Goal: Task Accomplishment & Management: Use online tool/utility

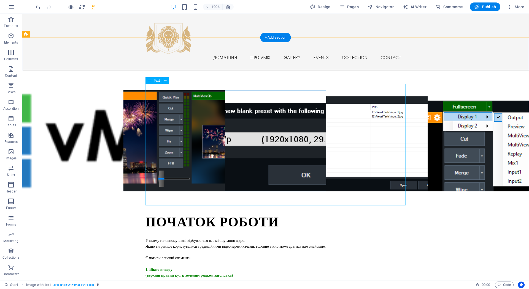
scroll to position [454, 0]
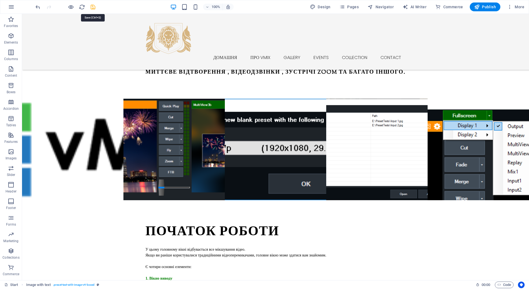
click at [91, 5] on icon "save" at bounding box center [93, 7] width 6 height 6
checkbox input "false"
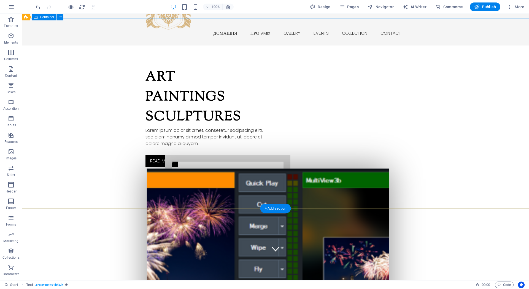
scroll to position [0, 0]
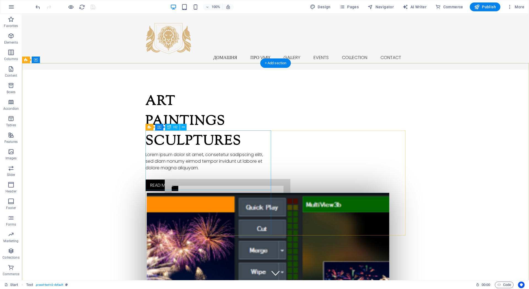
click at [197, 151] on div "Art Paintings Sculptures" at bounding box center [208, 122] width 126 height 60
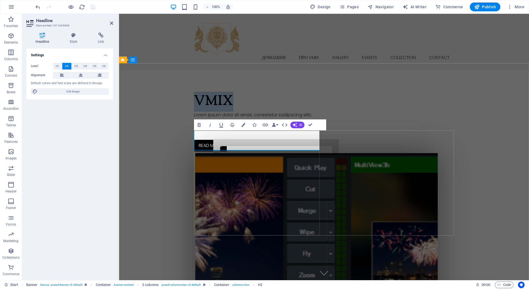
drag, startPoint x: 236, startPoint y: 137, endPoint x: 197, endPoint y: 136, distance: 38.9
click at [197, 112] on h2 "vMIX" at bounding box center [257, 102] width 126 height 20
click at [76, 63] on span "H3" at bounding box center [76, 66] width 4 height 7
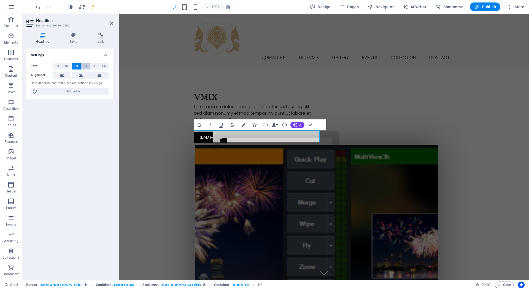
click at [87, 67] on span "H4" at bounding box center [85, 66] width 4 height 7
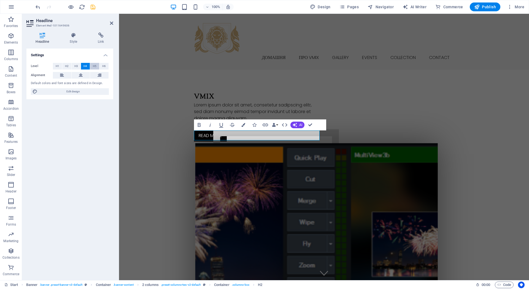
click at [94, 66] on span "H5" at bounding box center [95, 66] width 4 height 7
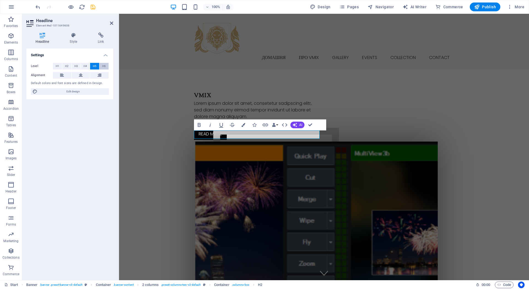
click at [101, 66] on button "H6" at bounding box center [103, 66] width 9 height 7
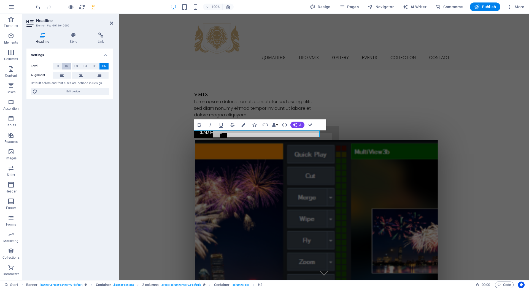
click at [67, 66] on span "H2" at bounding box center [67, 66] width 4 height 7
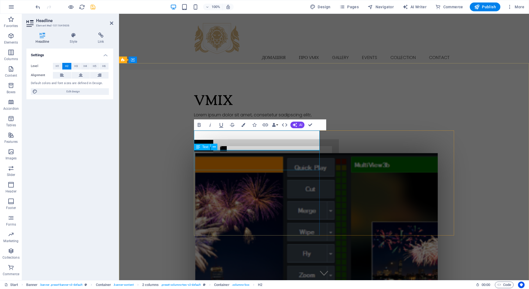
click at [234, 131] on div "Lorem ipsum dolor sit amet, consetetur sadipscing elitr, sed diam nonumy eirmod…" at bounding box center [257, 122] width 126 height 20
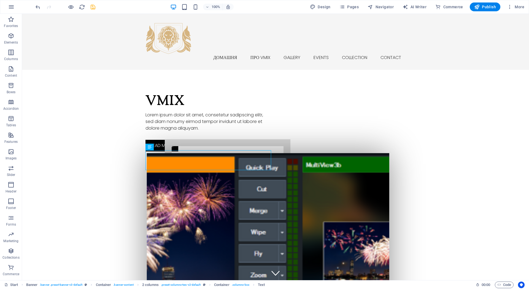
click at [169, 131] on div "Lorem ipsum dolor sit amet, consetetur sadipscing elitr, sed diam nonumy eirmod…" at bounding box center [208, 122] width 126 height 20
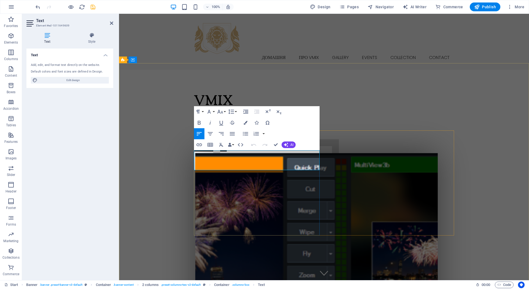
click at [207, 131] on p "Lorem ipsum dolor sit amet, consetetur sadipscing elitr, sed diam nonumy eirmod…" at bounding box center [257, 122] width 126 height 20
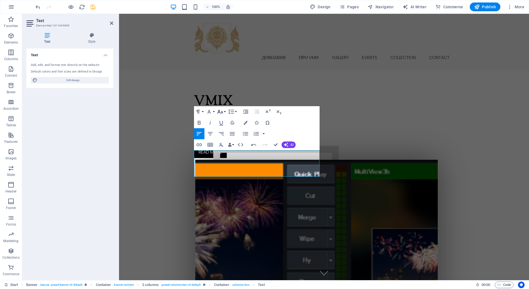
click at [223, 111] on button "Font Size" at bounding box center [221, 111] width 10 height 11
click at [225, 165] on link "14" at bounding box center [226, 164] width 20 height 8
click at [212, 112] on icon "button" at bounding box center [209, 111] width 7 height 7
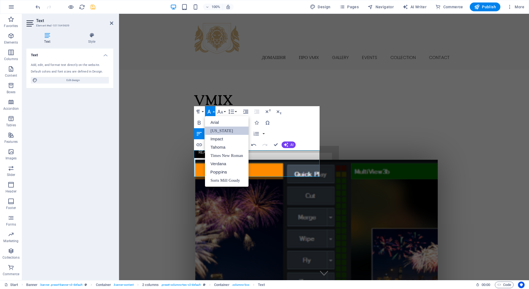
click at [212, 130] on link "[US_STATE]" at bounding box center [227, 130] width 44 height 8
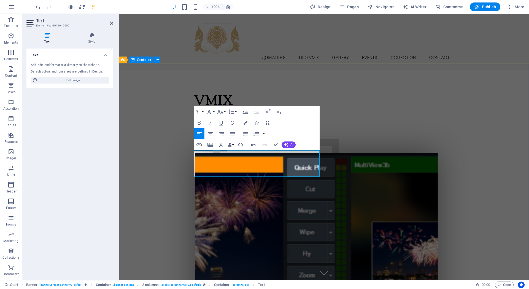
click at [158, 172] on div "vMIX Цей розділ пояснює, як додавати різні типи джерел сигналу до вашого проєкт…" at bounding box center [324, 221] width 410 height 302
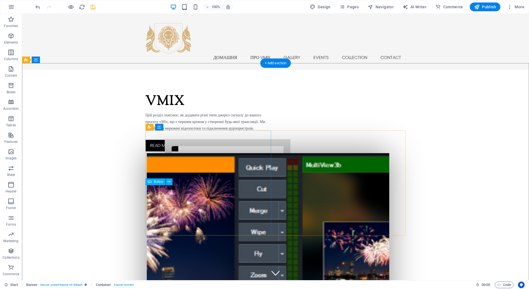
click at [168, 151] on div "Read more" at bounding box center [208, 146] width 126 height 12
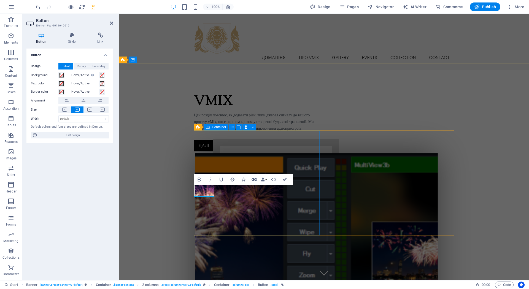
click at [205, 151] on div "vMIX Цей розділ пояснює, як додавати різні типи джерел сигналу до вашого проєкт…" at bounding box center [257, 122] width 126 height 60
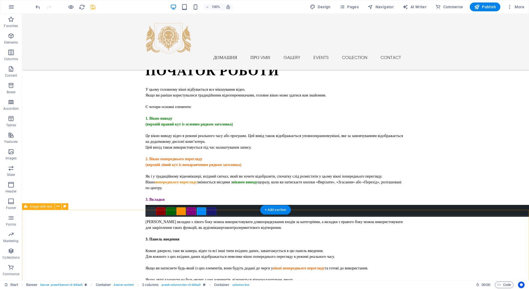
scroll to position [577, 0]
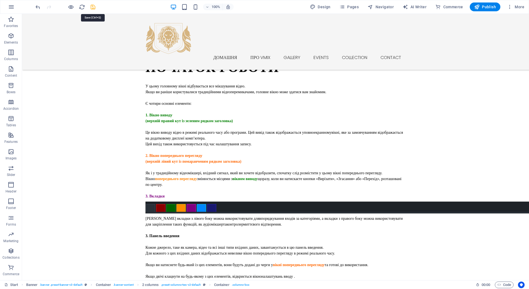
click at [94, 6] on icon "save" at bounding box center [93, 7] width 6 height 6
checkbox input "false"
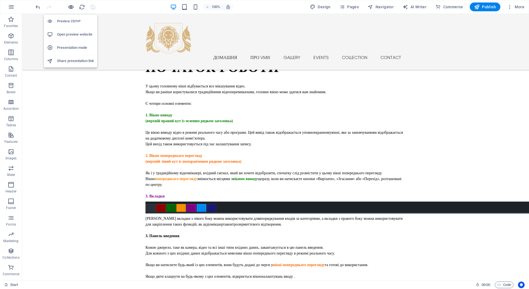
click at [71, 7] on icon "button" at bounding box center [71, 7] width 6 height 6
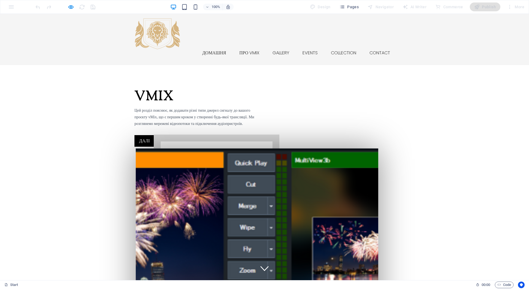
scroll to position [0, 0]
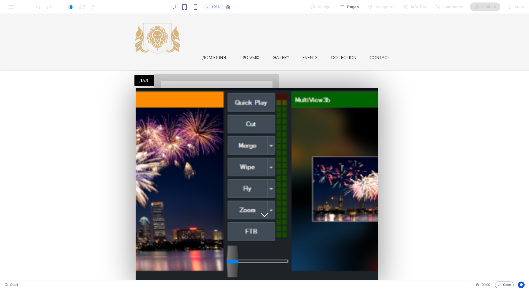
scroll to position [59, 0]
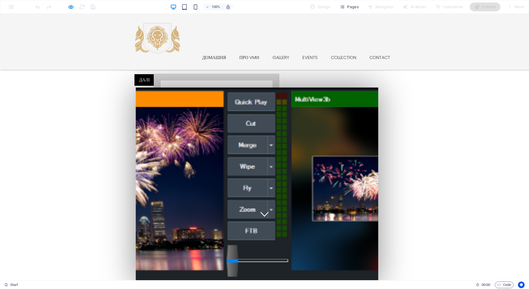
click at [244, 36] on div "vMIX Цей розділ пояснює, як додавати різні типи джерел сигналу до вашого проєкт…" at bounding box center [264, 155] width 529 height 302
click at [280, 39] on div "vMIX Цей розділ пояснює, як додавати різні типи джерел сигналу до вашого проєкт…" at bounding box center [264, 155] width 529 height 302
click at [72, 5] on icon "button" at bounding box center [71, 7] width 6 height 6
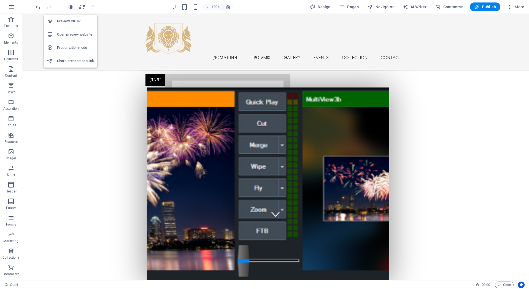
click at [68, 41] on li "Presentation mode" at bounding box center [70, 47] width 53 height 13
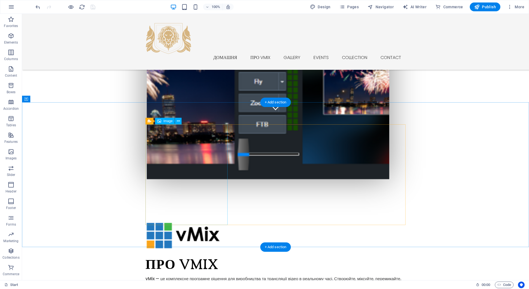
scroll to position [169, 0]
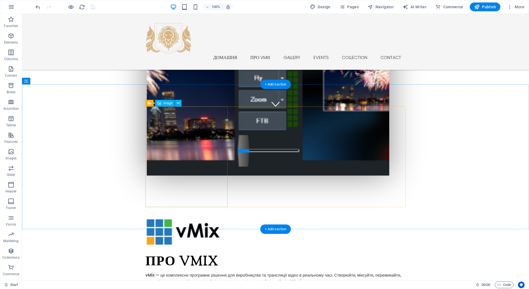
click at [189, 218] on figure at bounding box center [186, 232] width 82 height 28
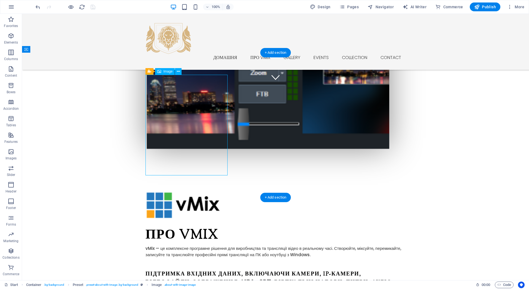
scroll to position [205, 0]
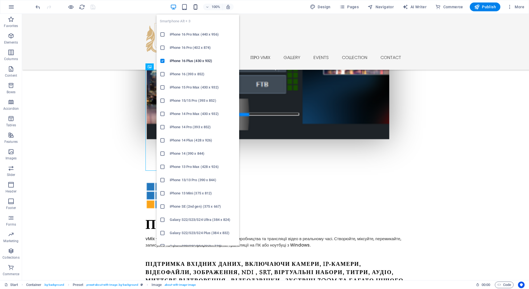
click at [195, 5] on icon "button" at bounding box center [195, 7] width 6 height 6
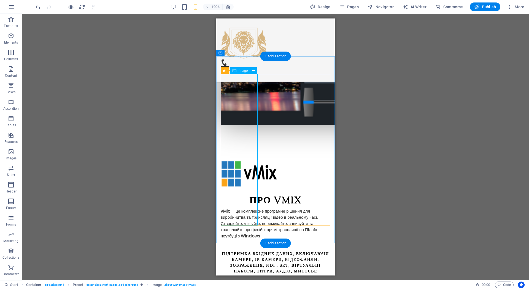
click at [238, 160] on figure at bounding box center [239, 174] width 37 height 28
click at [236, 160] on figure at bounding box center [239, 174] width 37 height 28
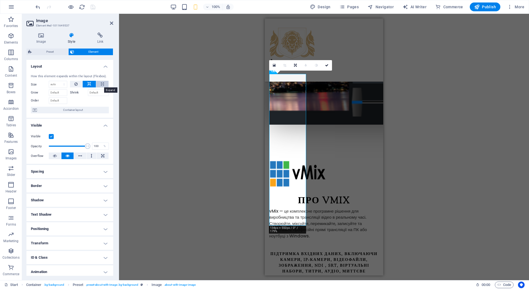
click at [101, 85] on icon at bounding box center [102, 84] width 3 height 7
select select "%"
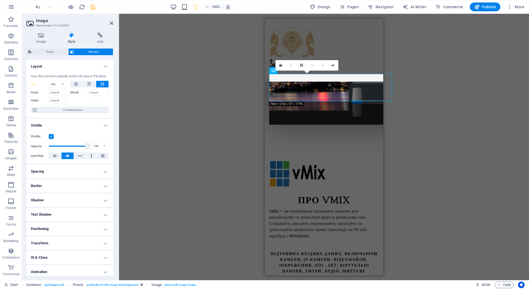
click at [191, 137] on div "Menu Bar Banner Container Banner Logo Container Preset Image Preset Menu Text C…" at bounding box center [324, 147] width 410 height 266
click at [226, 145] on div "Menu Bar Banner Container Banner Logo Container Preset Image Preset Menu Text C…" at bounding box center [324, 147] width 410 height 266
click at [333, 66] on icon at bounding box center [332, 65] width 3 height 3
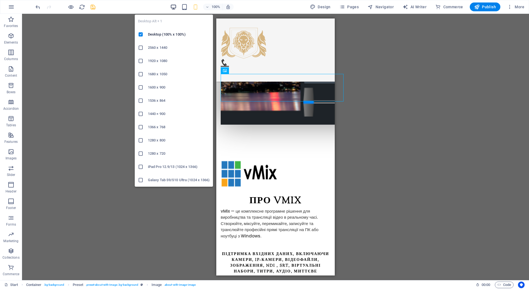
click at [174, 8] on icon "button" at bounding box center [173, 7] width 6 height 6
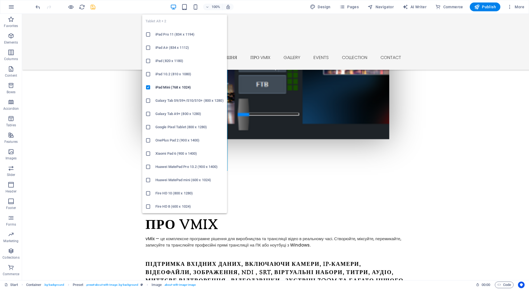
click at [185, 10] on div "Tablet Alt + 2 iPad Pro 11 (834 x 1194) iPad Air (834 x 1112) iPad (820 x 1180)…" at bounding box center [184, 111] width 85 height 203
click at [185, 6] on icon "button" at bounding box center [184, 7] width 6 height 6
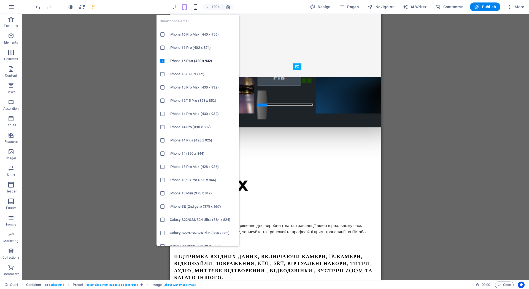
click at [197, 8] on icon "button" at bounding box center [195, 7] width 6 height 6
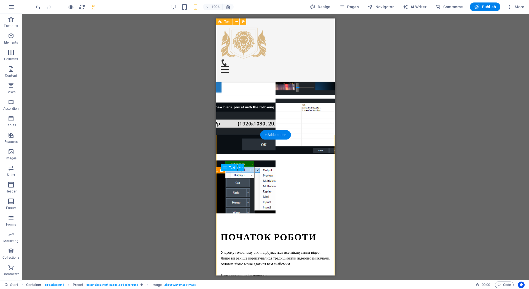
scroll to position [471, 0]
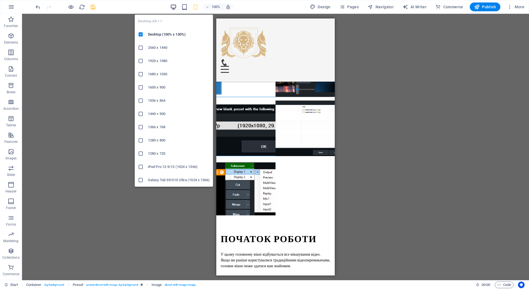
click at [173, 7] on icon "button" at bounding box center [173, 7] width 6 height 6
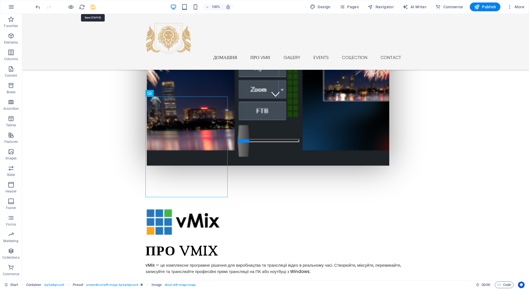
click at [92, 5] on icon "save" at bounding box center [93, 7] width 6 height 6
checkbox input "false"
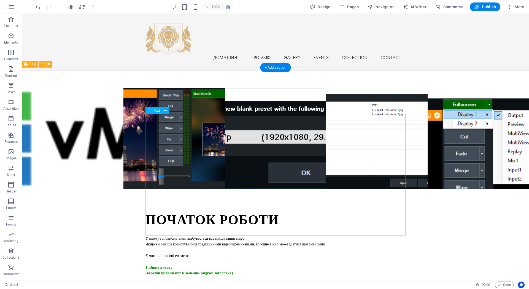
scroll to position [424, 0]
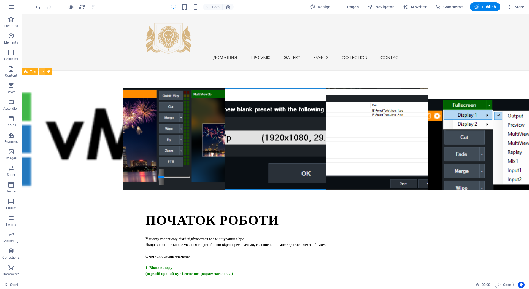
click at [43, 74] on icon at bounding box center [42, 72] width 3 height 6
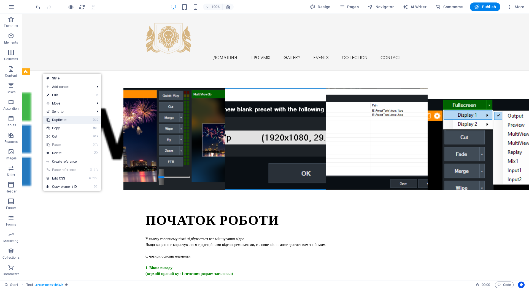
click at [64, 119] on link "⌘ D Duplicate" at bounding box center [61, 120] width 37 height 8
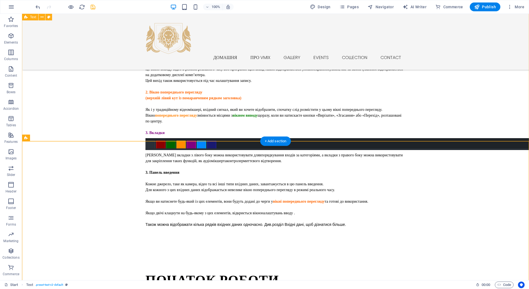
scroll to position [639, 0]
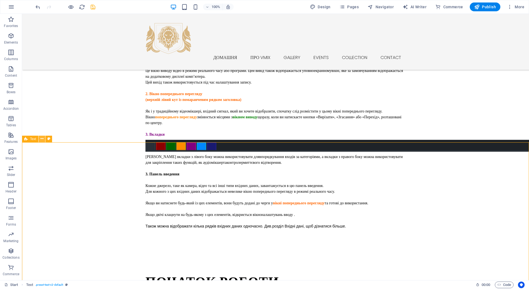
click at [41, 138] on icon at bounding box center [42, 139] width 3 height 6
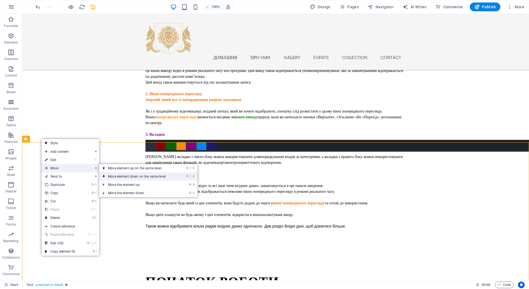
click at [114, 175] on link "⌘ ⇧ ⬇ Move element down on the same level" at bounding box center [138, 176] width 78 height 8
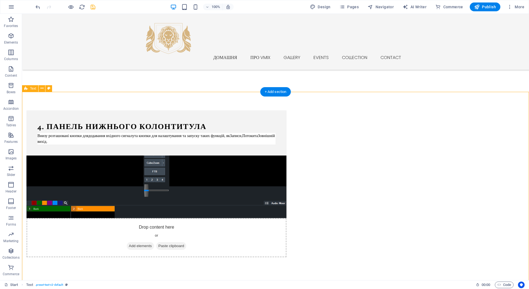
scroll to position [802, 0]
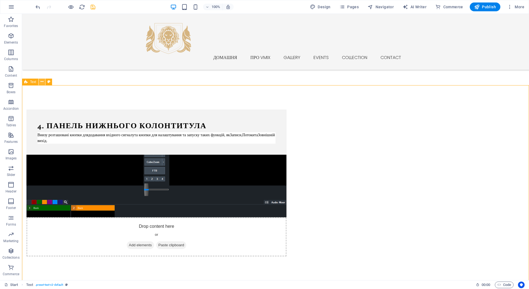
click at [43, 83] on icon at bounding box center [42, 82] width 3 height 6
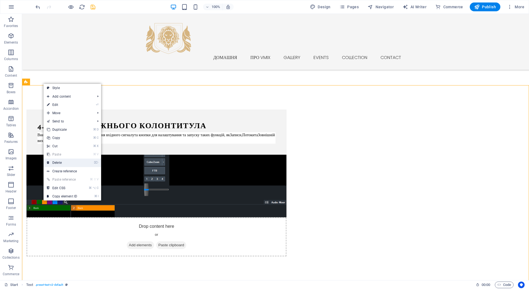
click at [61, 162] on link "⌦ Delete" at bounding box center [62, 162] width 37 height 8
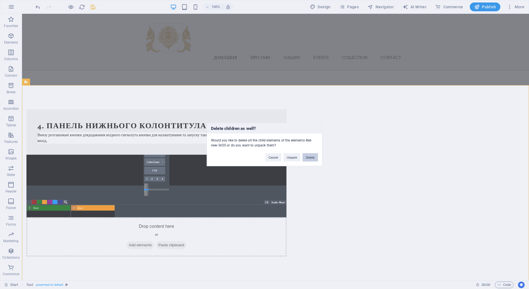
click at [309, 157] on button "Delete" at bounding box center [310, 157] width 15 height 8
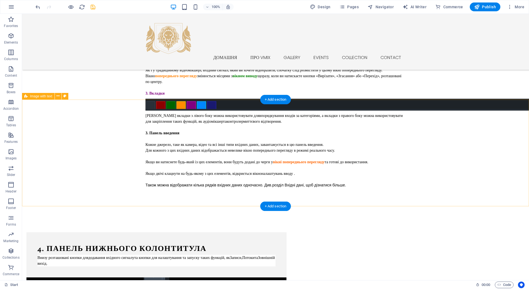
scroll to position [686, 0]
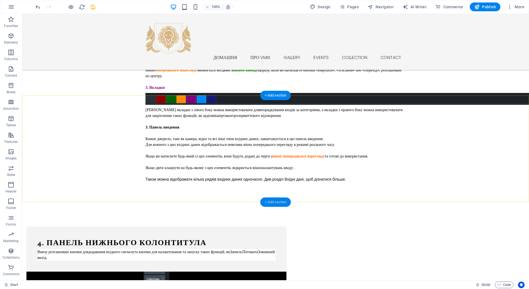
click at [271, 202] on div "+ Add section" at bounding box center [275, 201] width 31 height 9
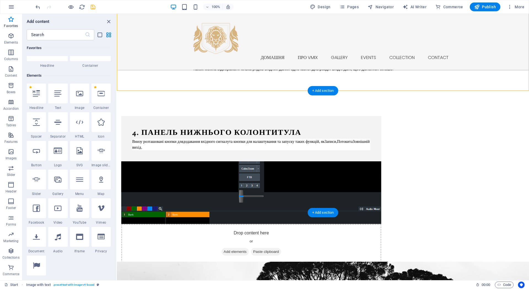
scroll to position [777, 0]
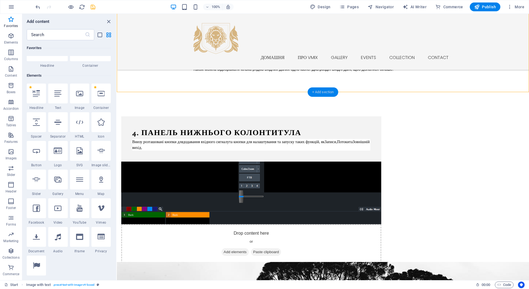
click at [317, 90] on div "+ Add section" at bounding box center [323, 91] width 31 height 9
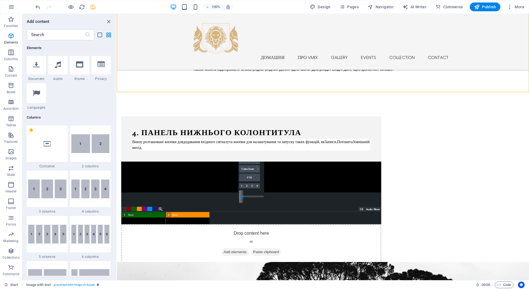
scroll to position [203, 0]
click at [51, 138] on div at bounding box center [47, 144] width 41 height 36
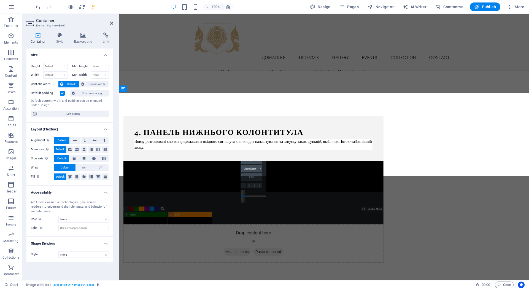
scroll to position [776, 0]
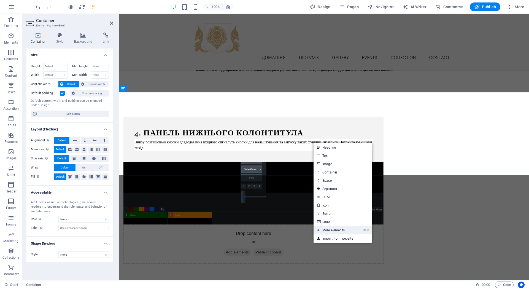
click at [334, 231] on link "⌘ ⏎ More elements ..." at bounding box center [333, 230] width 38 height 8
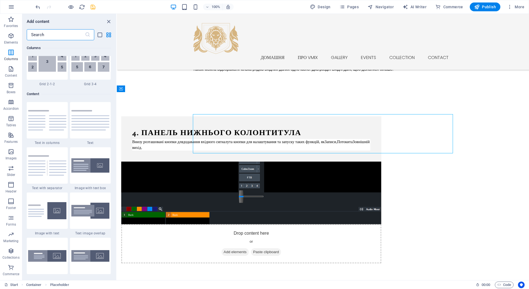
scroll to position [911, 0]
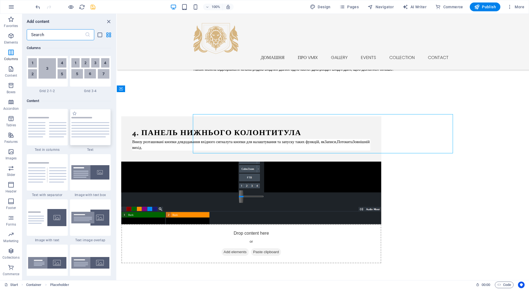
click at [88, 126] on img at bounding box center [90, 127] width 38 height 20
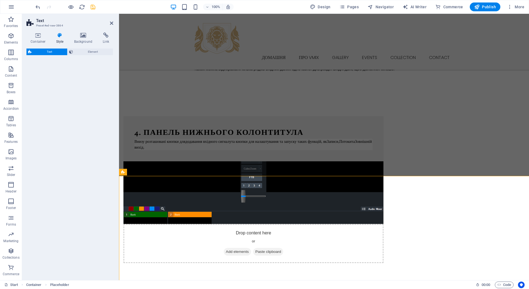
scroll to position [776, 0]
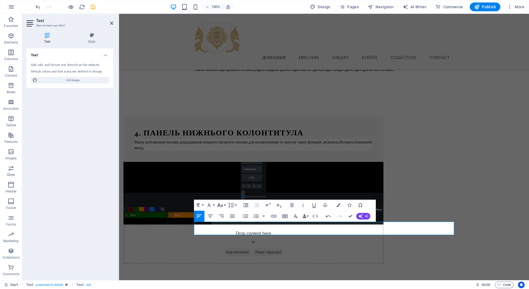
click at [222, 205] on icon "button" at bounding box center [220, 205] width 6 height 4
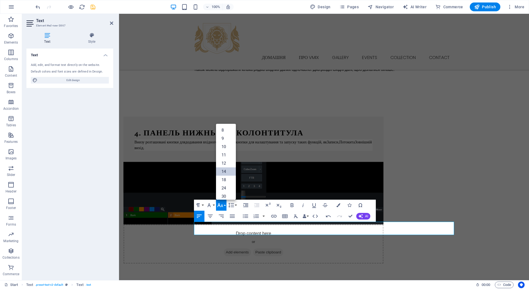
click at [225, 170] on link "14" at bounding box center [226, 171] width 20 height 8
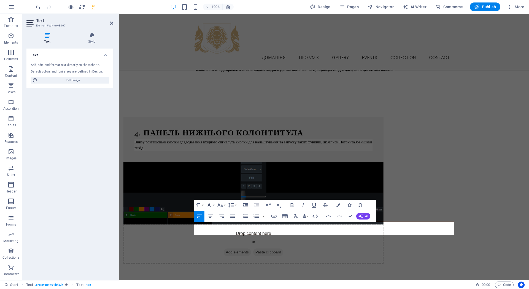
click at [211, 206] on icon "button" at bounding box center [209, 205] width 7 height 7
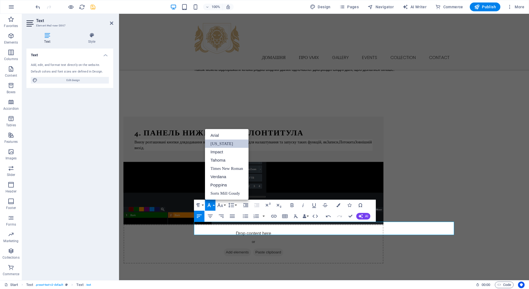
click at [220, 142] on link "[US_STATE]" at bounding box center [227, 143] width 44 height 8
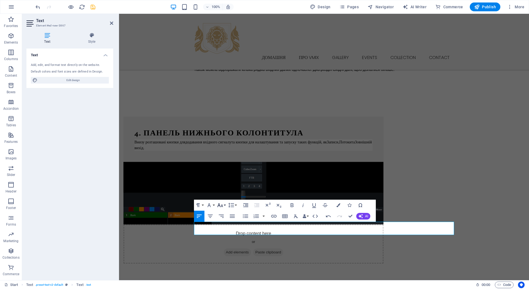
click at [219, 206] on icon "button" at bounding box center [220, 205] width 6 height 4
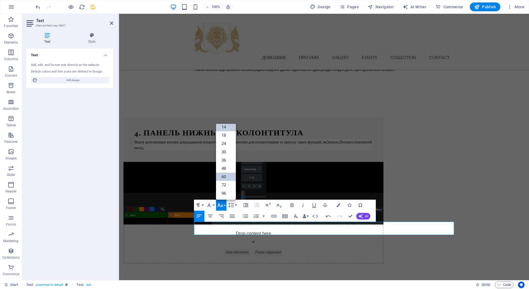
scroll to position [44, 0]
click at [228, 135] on link "18" at bounding box center [226, 135] width 20 height 8
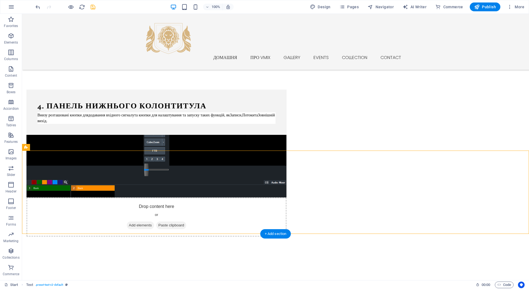
scroll to position [823, 0]
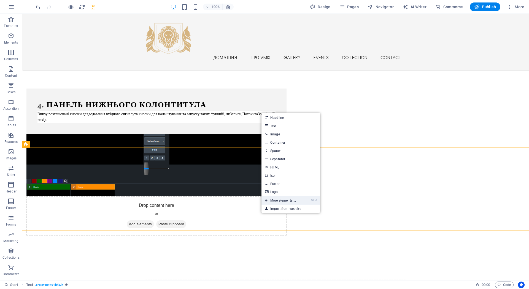
click at [281, 202] on link "⌘ ⏎ More elements ..." at bounding box center [281, 200] width 38 height 8
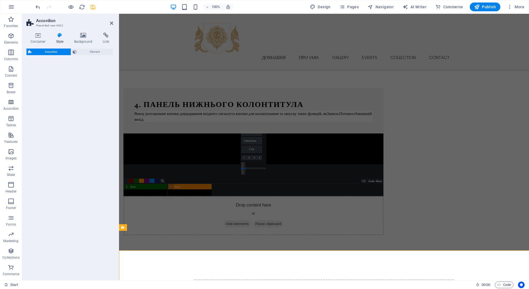
scroll to position [804, 0]
select select "rem"
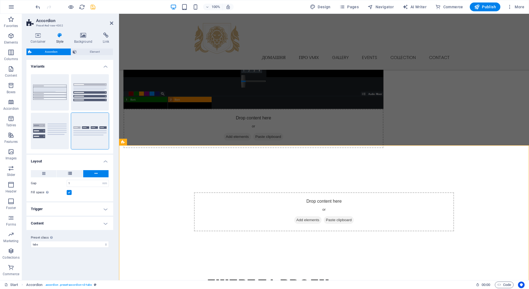
scroll to position [892, 0]
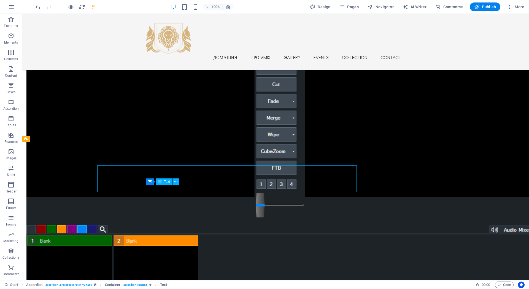
scroll to position [912, 0]
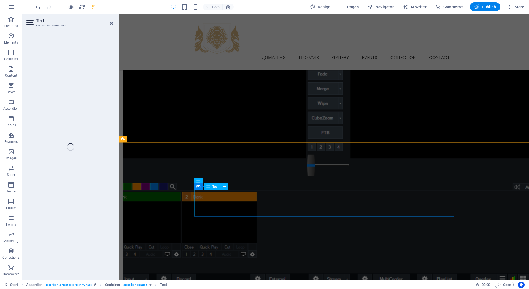
scroll to position [892, 0]
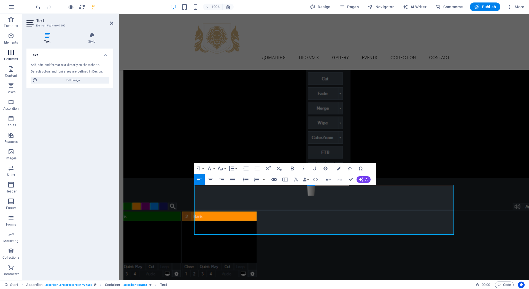
click at [12, 55] on icon "button" at bounding box center [11, 52] width 7 height 7
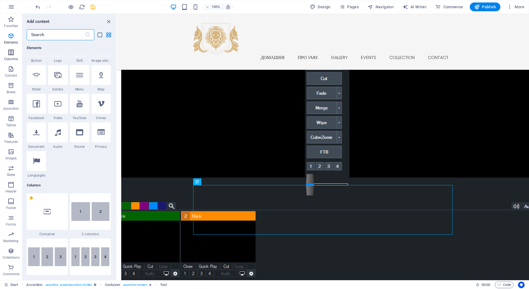
scroll to position [273, 0]
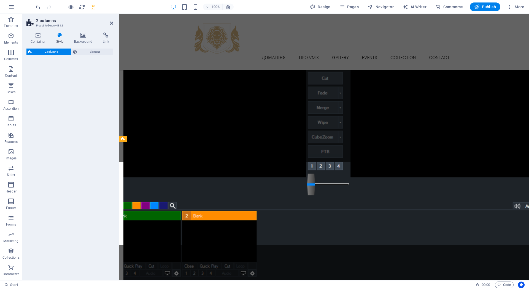
select select "rem"
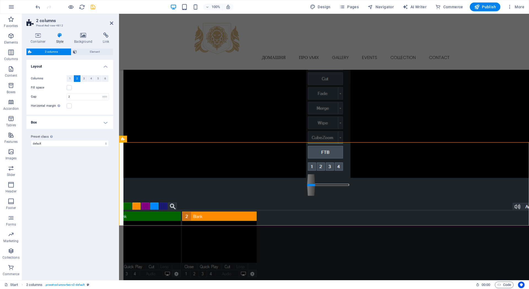
scroll to position [912, 0]
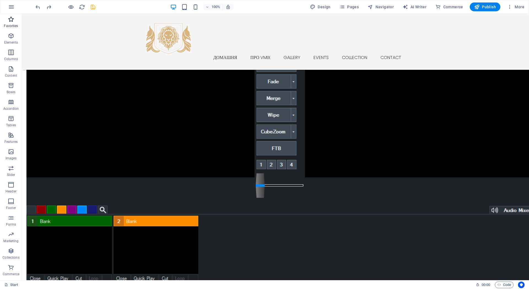
click at [12, 23] on span "Favorites" at bounding box center [11, 22] width 22 height 13
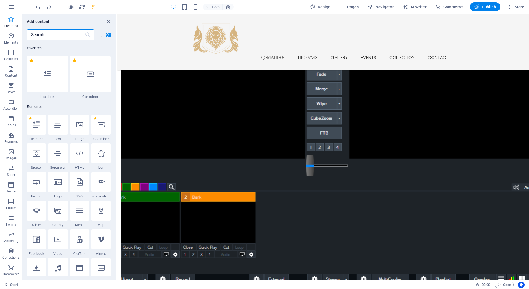
scroll to position [893, 0]
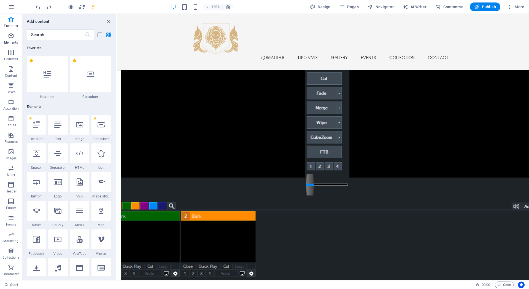
click at [10, 43] on p "Elements" at bounding box center [11, 42] width 14 height 4
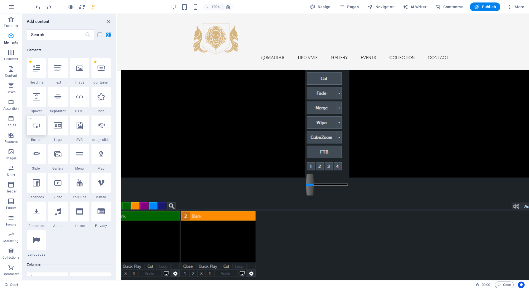
scroll to position [59, 0]
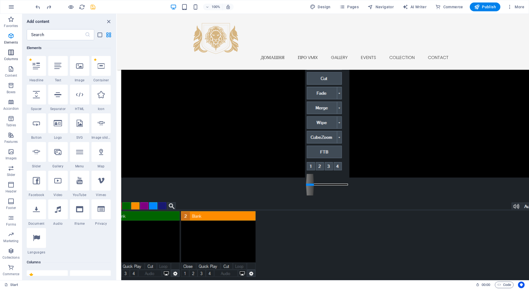
click at [10, 58] on p "Columns" at bounding box center [11, 59] width 14 height 4
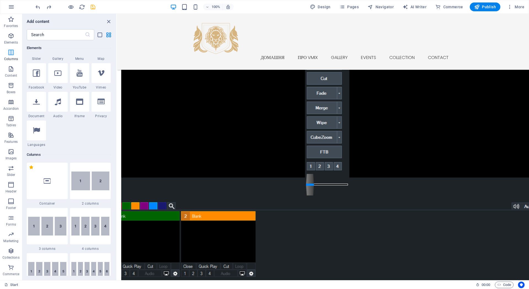
scroll to position [273, 0]
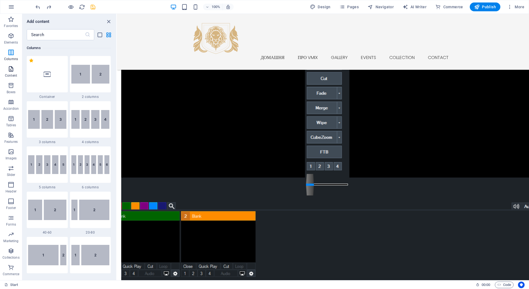
click at [11, 77] on p "Content" at bounding box center [11, 75] width 12 height 4
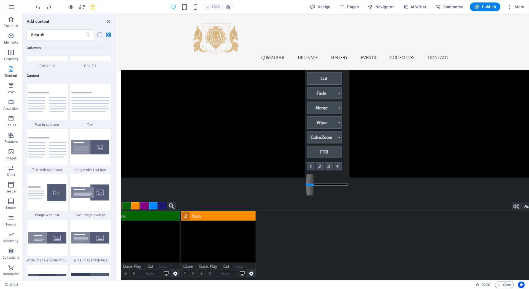
scroll to position [964, 0]
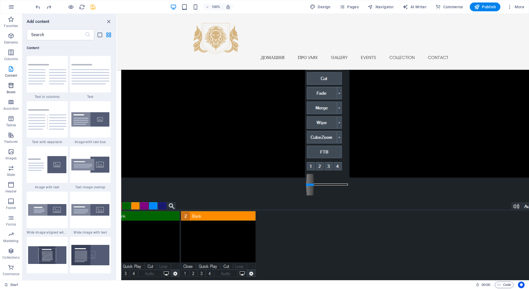
click at [11, 88] on icon "button" at bounding box center [11, 85] width 7 height 7
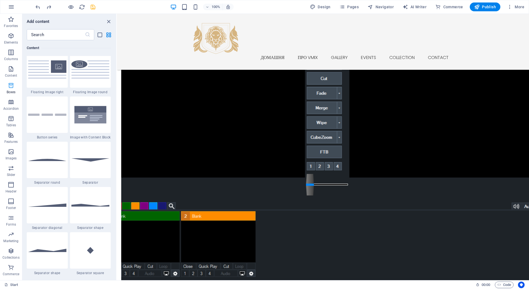
scroll to position [1520, 0]
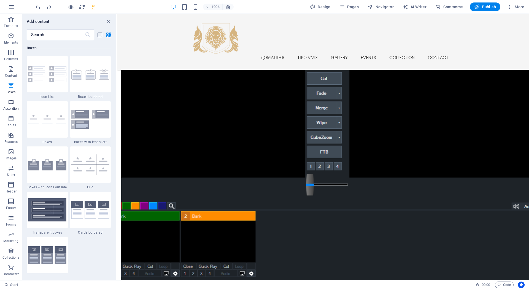
click at [10, 101] on icon "button" at bounding box center [11, 102] width 7 height 7
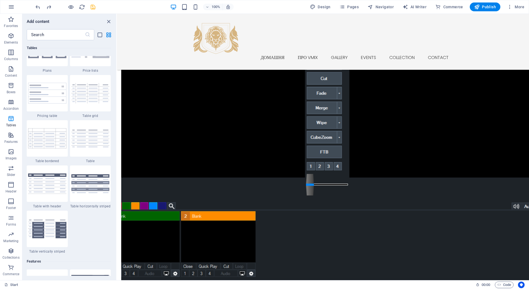
scroll to position [1934, 0]
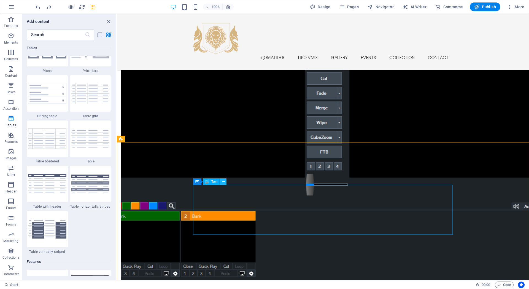
click at [223, 182] on icon at bounding box center [223, 182] width 3 height 6
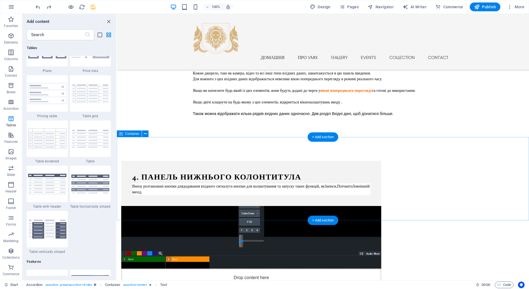
scroll to position [731, 0]
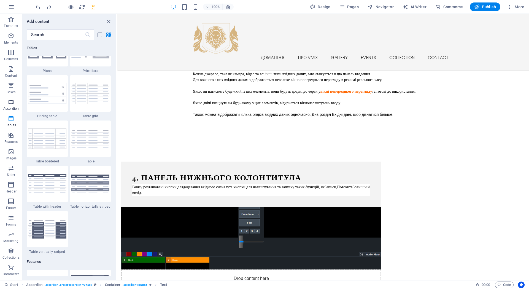
click at [11, 101] on icon "button" at bounding box center [11, 102] width 7 height 7
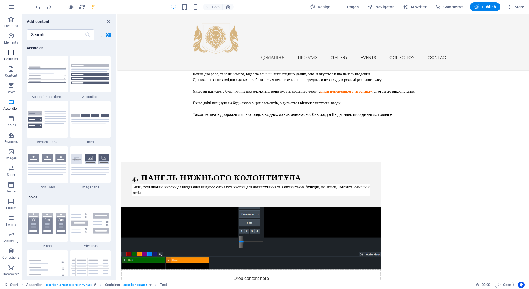
click at [10, 55] on icon "button" at bounding box center [11, 52] width 7 height 7
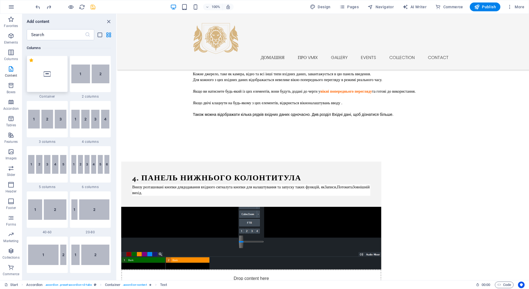
scroll to position [273, 0]
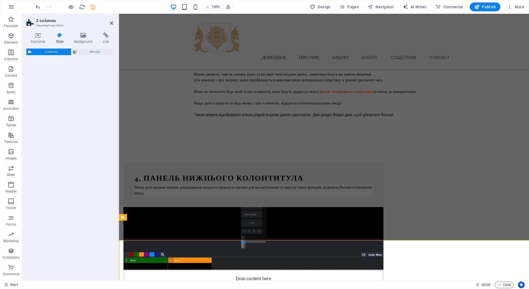
select select "rem"
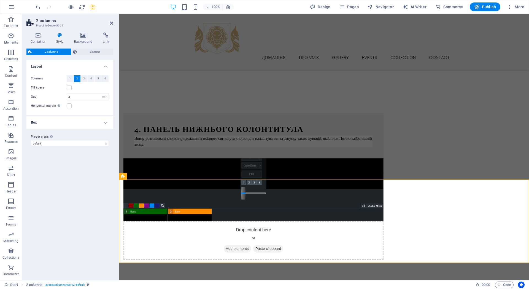
scroll to position [781, 0]
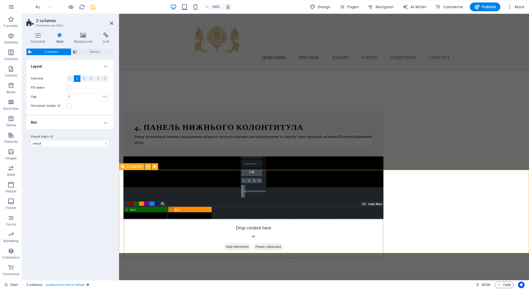
click at [147, 167] on icon at bounding box center [147, 167] width 3 height 6
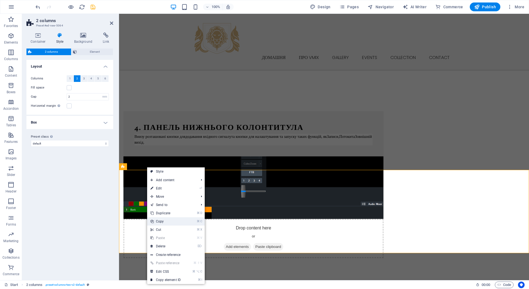
click at [163, 223] on link "⌘ C Copy" at bounding box center [165, 221] width 37 height 8
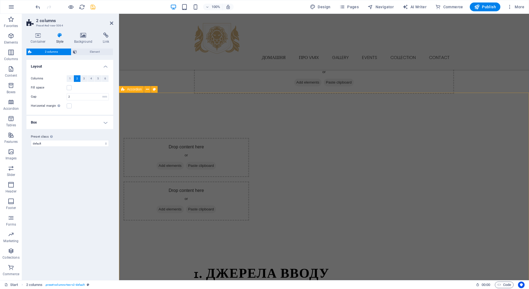
scroll to position [1031, 0]
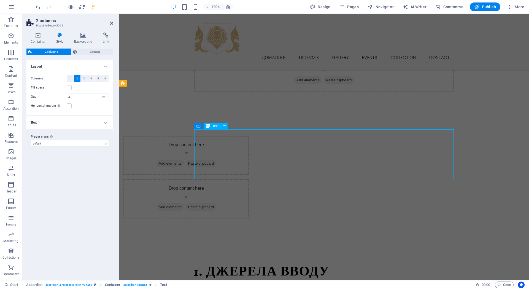
scroll to position [1051, 0]
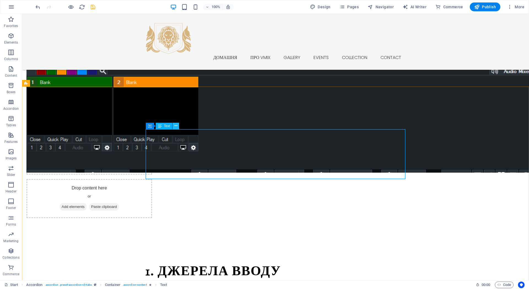
click at [177, 125] on button at bounding box center [175, 126] width 7 height 7
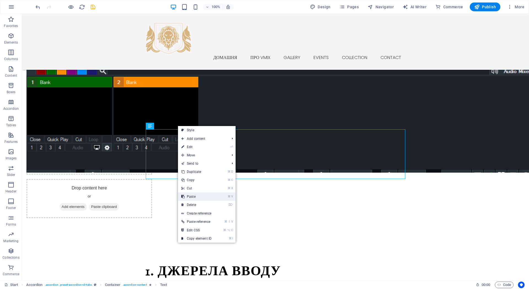
click at [197, 195] on link "⌘ V Paste" at bounding box center [196, 196] width 37 height 8
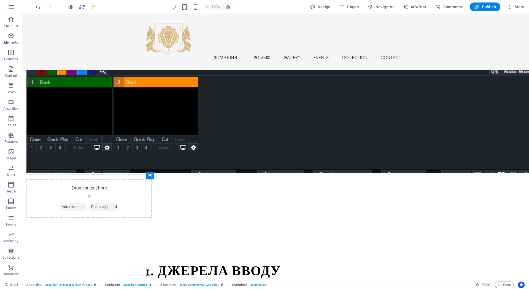
click at [9, 41] on p "Elements" at bounding box center [11, 42] width 14 height 4
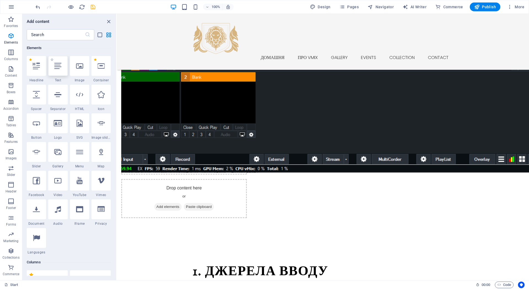
scroll to position [1031, 0]
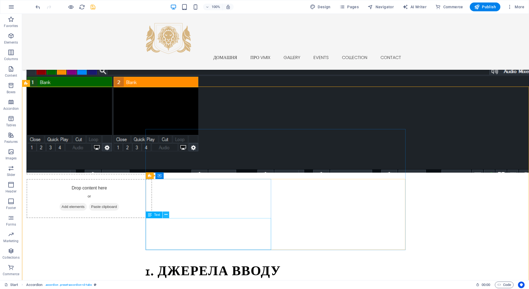
click at [166, 214] on icon at bounding box center [166, 215] width 3 height 6
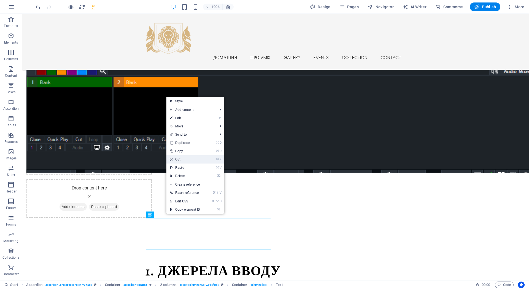
click at [186, 159] on link "⌘ X Cut" at bounding box center [184, 159] width 37 height 8
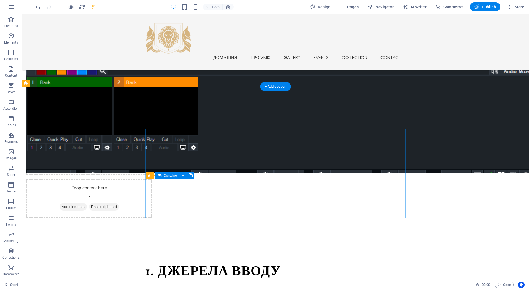
click at [190, 177] on icon at bounding box center [191, 175] width 4 height 6
click at [184, 177] on icon at bounding box center [183, 175] width 3 height 6
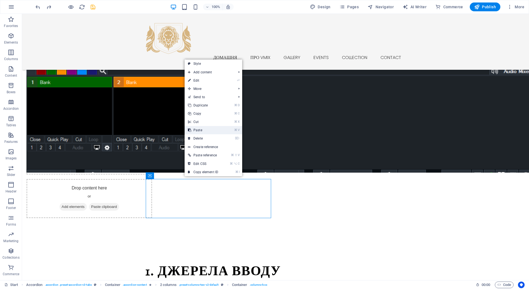
click at [204, 130] on link "⌘ V Paste" at bounding box center [203, 130] width 37 height 8
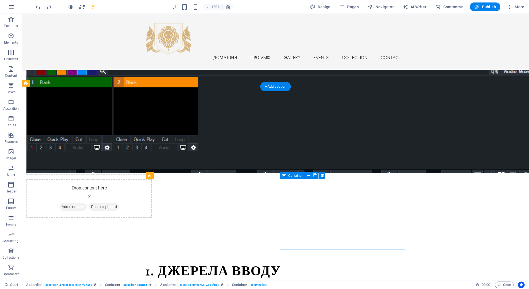
scroll to position [1031, 0]
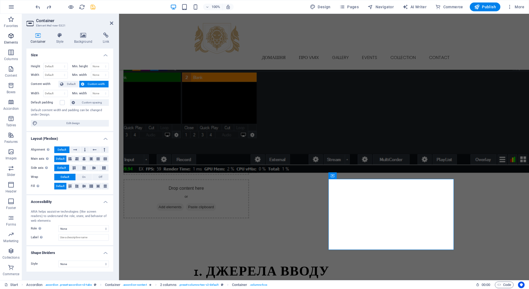
click at [9, 40] on p "Elements" at bounding box center [11, 42] width 14 height 4
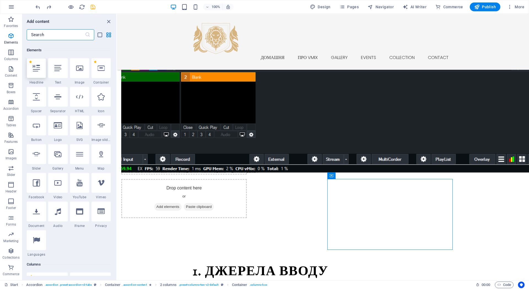
scroll to position [59, 0]
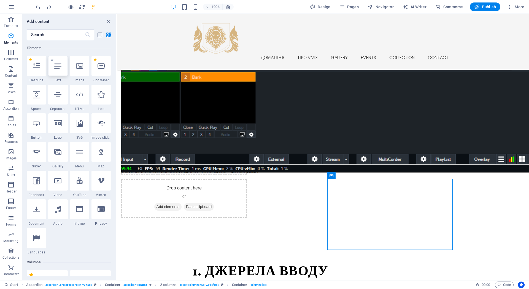
click at [63, 71] on div at bounding box center [57, 66] width 19 height 20
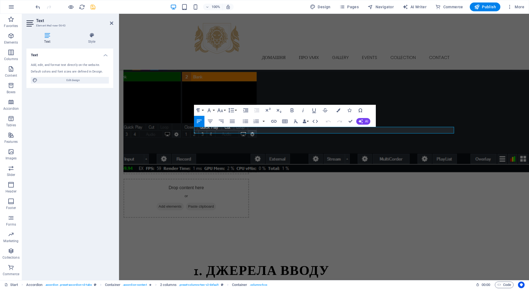
scroll to position [1031, 0]
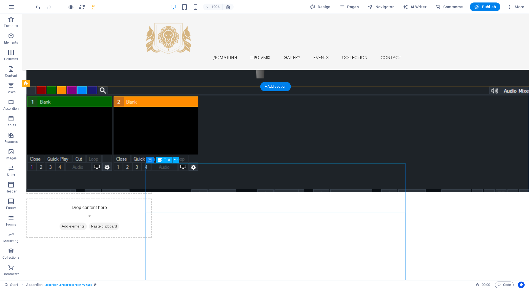
scroll to position [1051, 0]
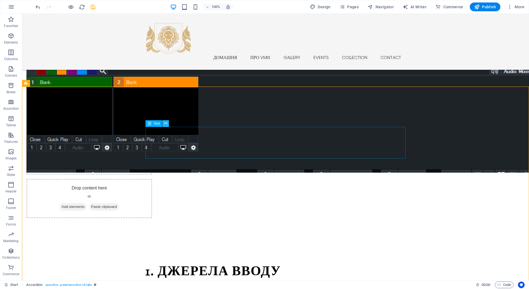
click at [165, 123] on icon at bounding box center [165, 123] width 3 height 6
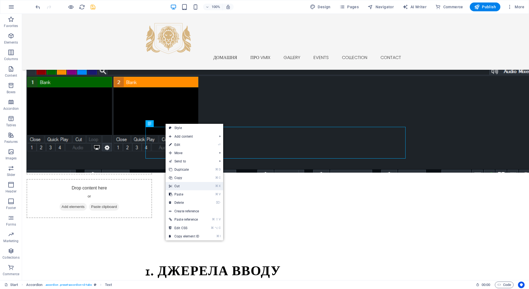
click at [187, 186] on link "⌘ X Cut" at bounding box center [184, 186] width 37 height 8
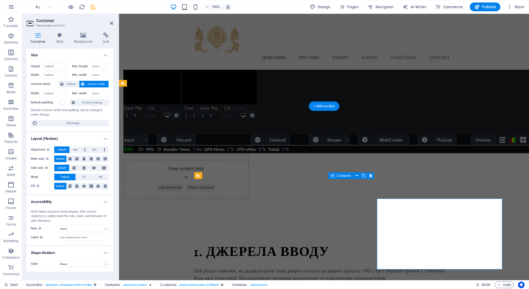
scroll to position [1031, 0]
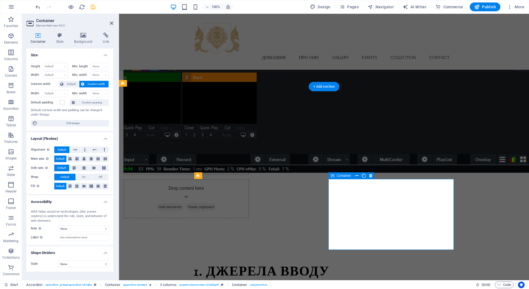
click at [356, 174] on icon at bounding box center [356, 176] width 3 height 6
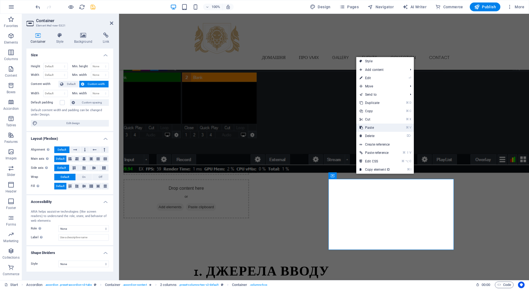
click at [377, 128] on link "⌘ V Paste" at bounding box center [374, 127] width 37 height 8
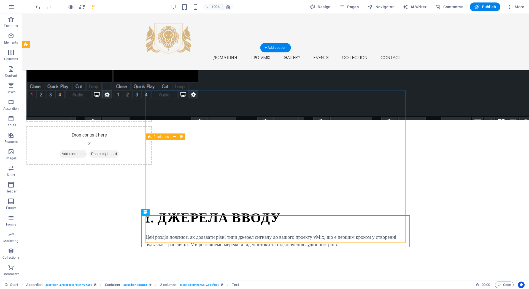
scroll to position [1106, 0]
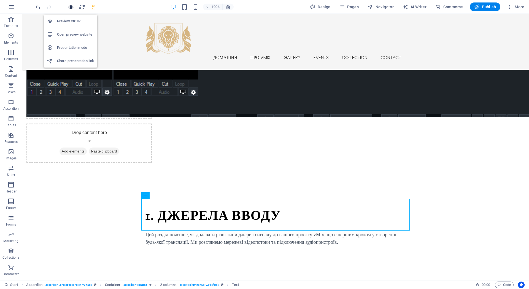
click at [70, 8] on icon "button" at bounding box center [71, 7] width 6 height 6
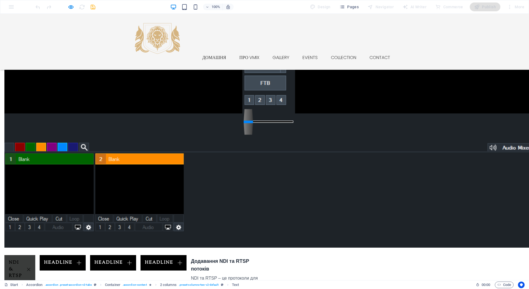
scroll to position [973, 0]
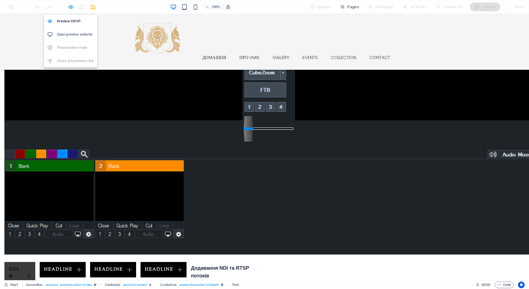
click at [71, 7] on icon "button" at bounding box center [71, 7] width 6 height 6
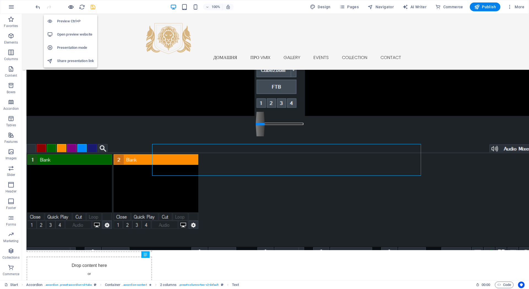
scroll to position [1047, 0]
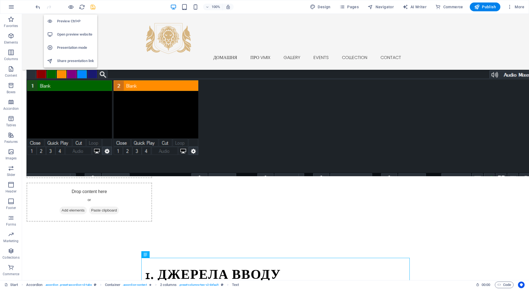
click at [69, 34] on h6 "Open preview website" at bounding box center [75, 34] width 37 height 7
click at [91, 6] on icon "save" at bounding box center [93, 7] width 6 height 6
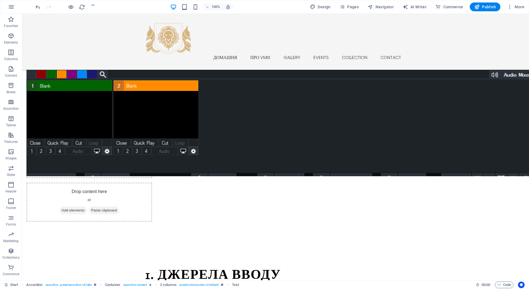
checkbox input "false"
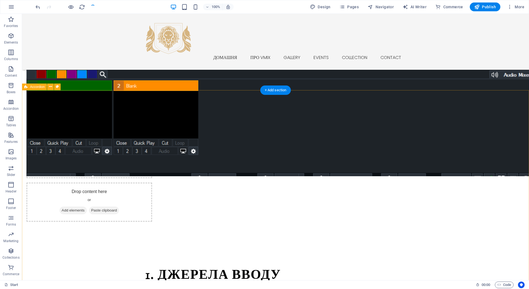
checkbox input "false"
drag, startPoint x: 173, startPoint y: 235, endPoint x: 199, endPoint y: 196, distance: 46.7
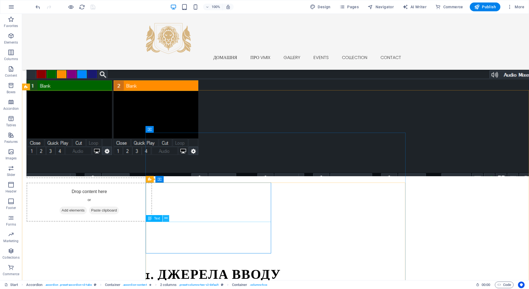
click at [168, 219] on button at bounding box center [166, 218] width 7 height 7
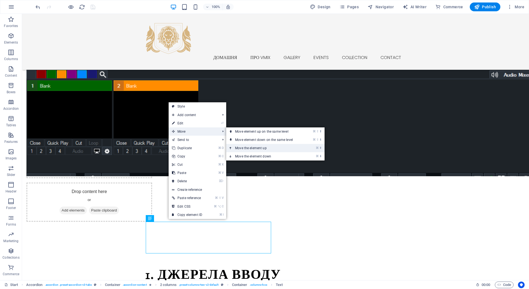
click at [238, 146] on link "⌘ ⬆ Move the element up" at bounding box center [265, 148] width 78 height 8
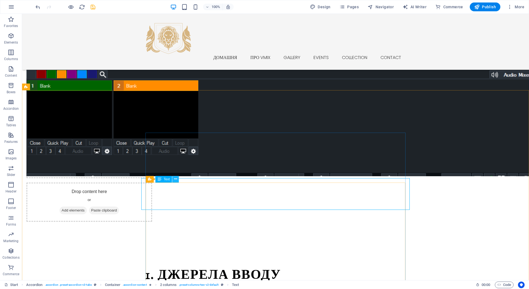
click at [175, 180] on icon at bounding box center [175, 179] width 3 height 6
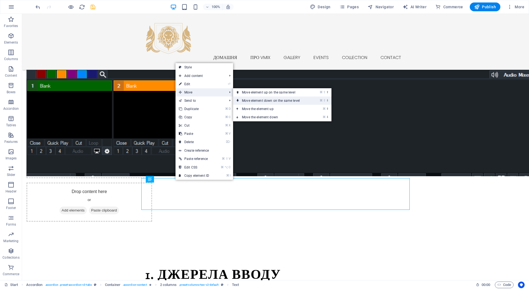
click at [246, 101] on link "⌘ ⇧ ⬇ Move element down on the same level" at bounding box center [272, 100] width 78 height 8
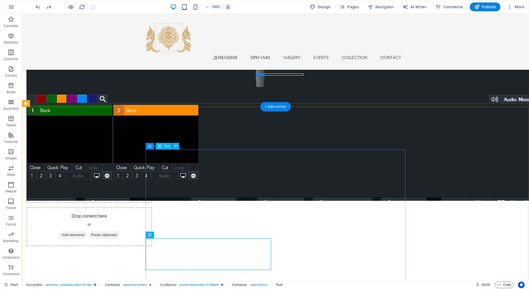
scroll to position [1021, 0]
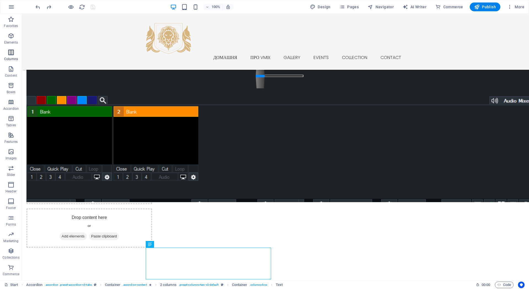
click at [12, 53] on icon "button" at bounding box center [11, 52] width 7 height 7
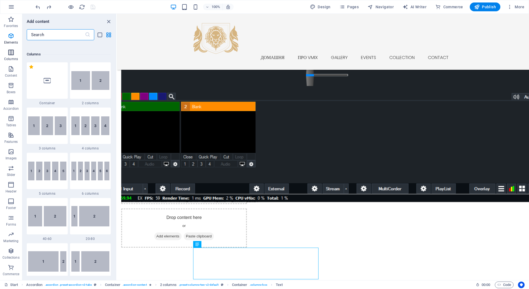
scroll to position [273, 0]
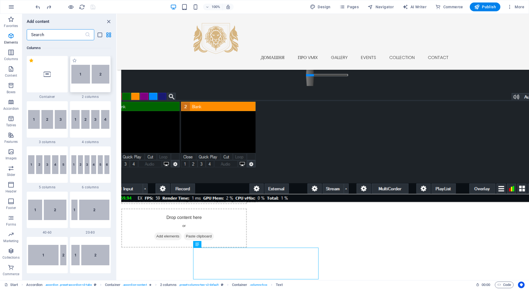
click at [85, 71] on img at bounding box center [90, 74] width 38 height 19
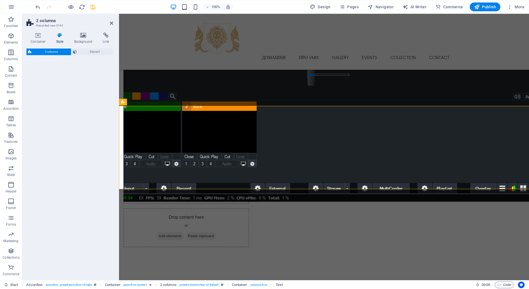
scroll to position [1324, 0]
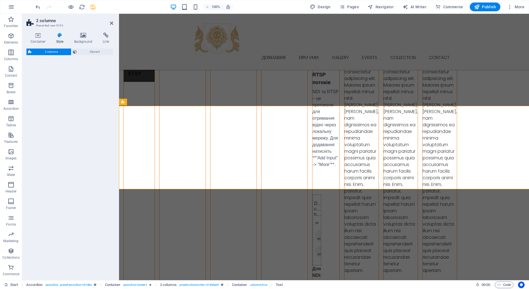
select select "rem"
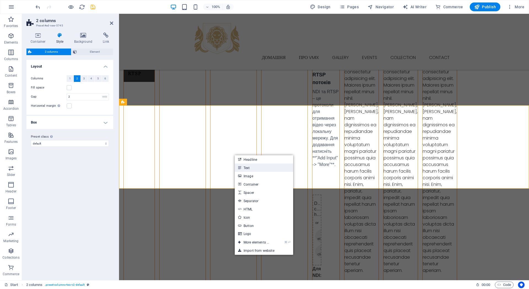
click at [243, 169] on link "Text" at bounding box center [264, 167] width 58 height 8
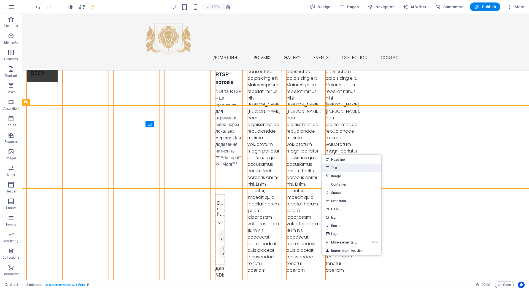
click at [329, 167] on link "Text" at bounding box center [351, 167] width 58 height 8
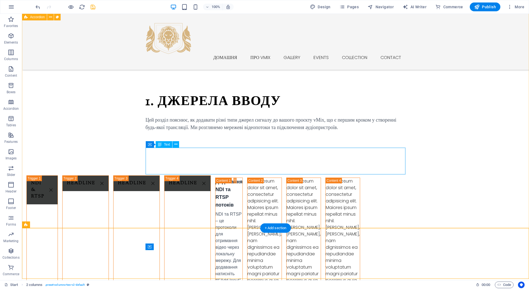
scroll to position [1182, 0]
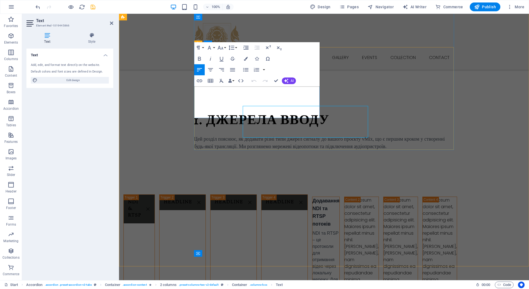
scroll to position [1163, 0]
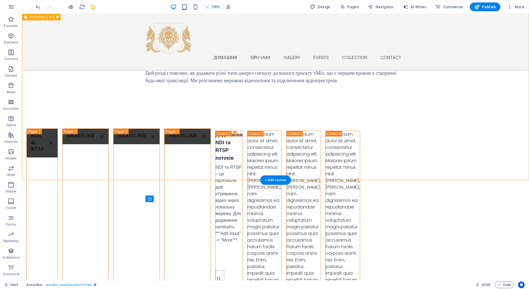
scroll to position [1269, 0]
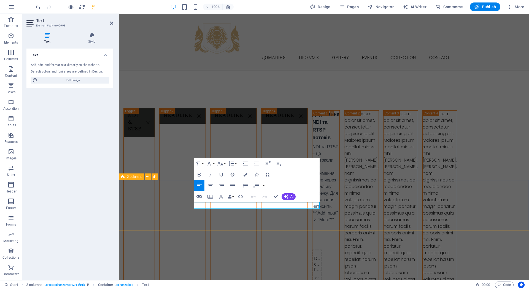
scroll to position [1249, 0]
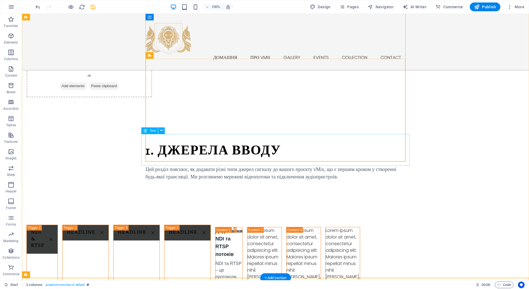
scroll to position [1171, 0]
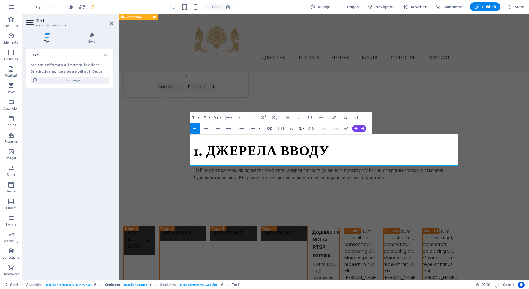
copy div "Для RTSP: Перейдіть до **"Stream / SRT"**. Введіть адресу потоку, напр. `rtsp:/…"
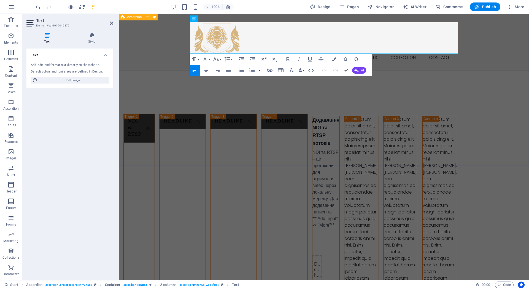
scroll to position [1270, 0]
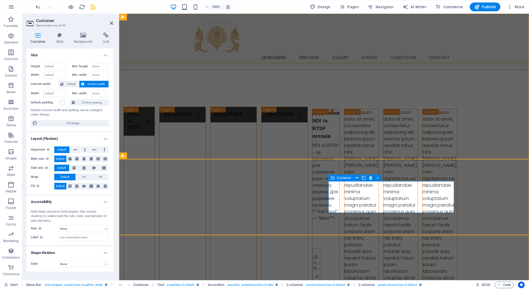
scroll to position [1290, 0]
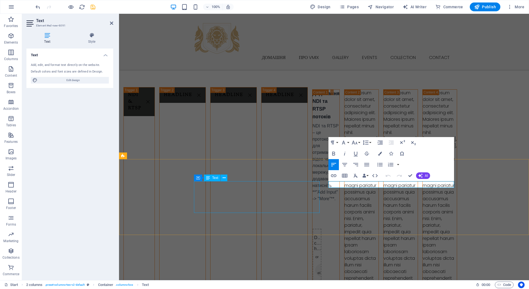
scroll to position [1270, 0]
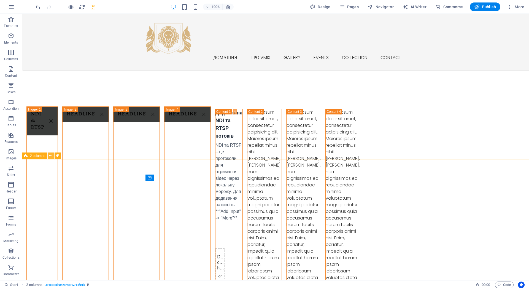
click at [50, 156] on icon at bounding box center [50, 156] width 3 height 6
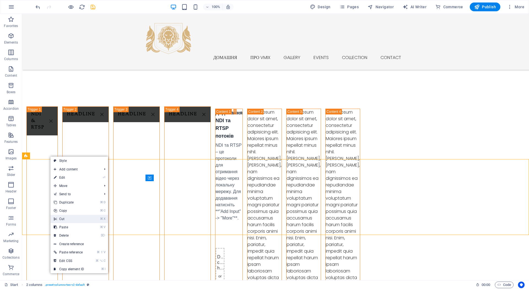
click at [72, 219] on link "⌘ X Cut" at bounding box center [68, 219] width 37 height 8
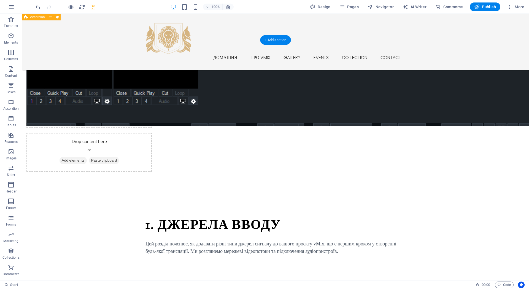
scroll to position [1097, 0]
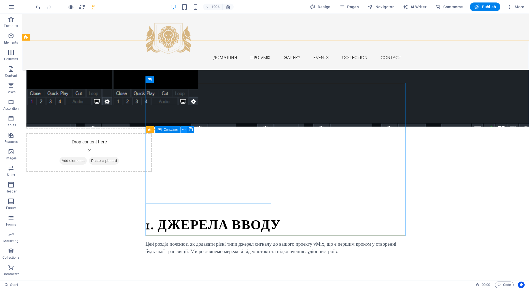
click at [184, 130] on icon at bounding box center [183, 129] width 3 height 6
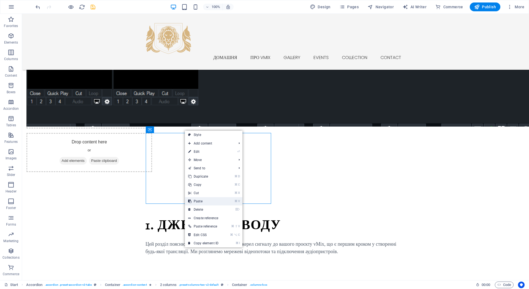
click at [200, 200] on link "⌘ V Paste" at bounding box center [203, 201] width 37 height 8
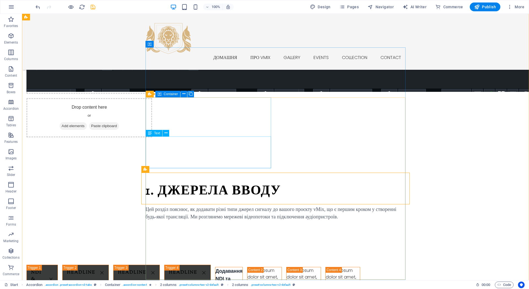
scroll to position [1132, 0]
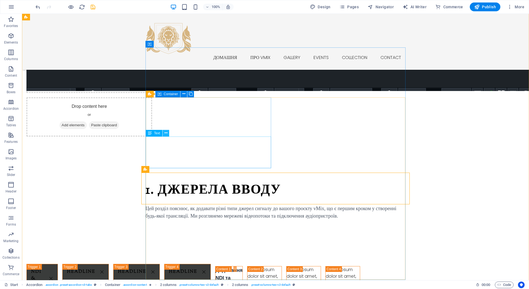
click at [168, 134] on button at bounding box center [166, 133] width 7 height 7
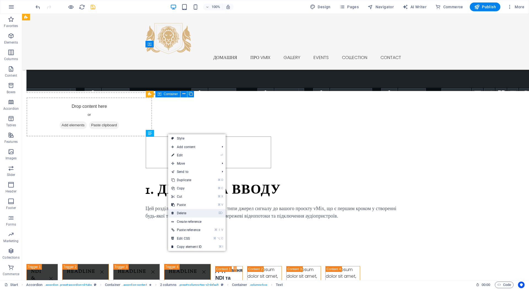
click at [183, 214] on link "⌦ Delete" at bounding box center [186, 213] width 37 height 8
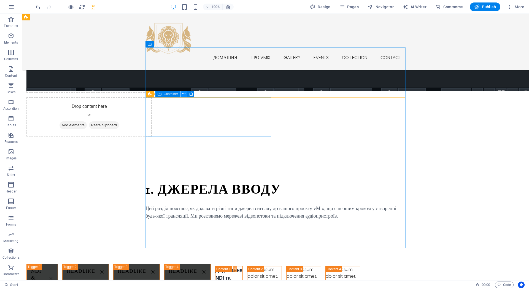
click at [183, 92] on icon at bounding box center [183, 94] width 3 height 6
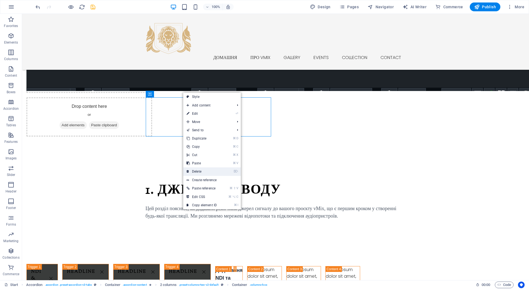
click at [200, 169] on link "⌦ Delete" at bounding box center [201, 171] width 37 height 8
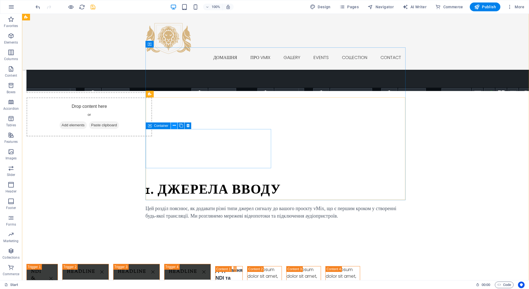
click at [175, 125] on icon at bounding box center [174, 126] width 3 height 6
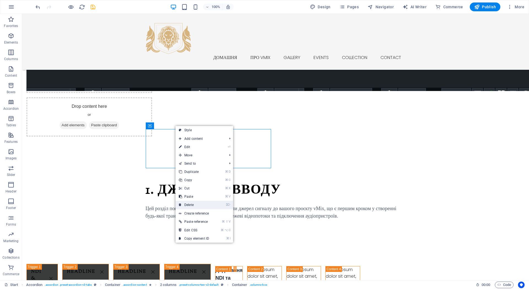
click at [192, 205] on link "⌦ Delete" at bounding box center [194, 205] width 37 height 8
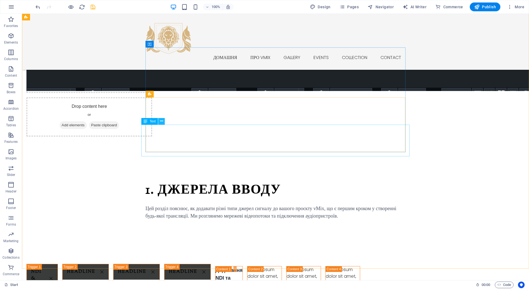
click at [161, 123] on icon at bounding box center [161, 121] width 3 height 6
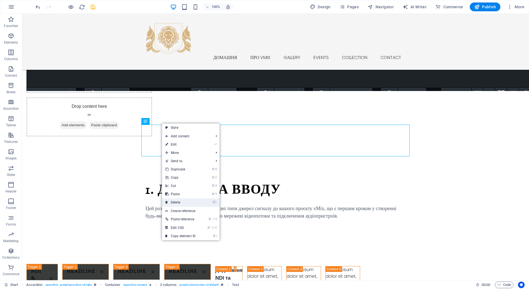
click at [178, 200] on link "⌦ Delete" at bounding box center [180, 202] width 37 height 8
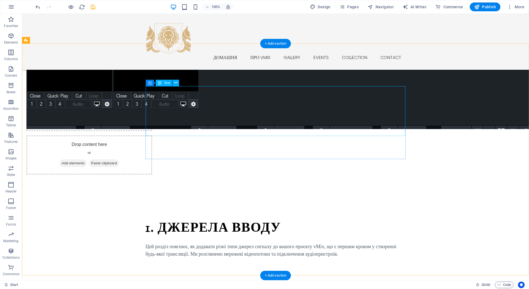
scroll to position [1094, 0]
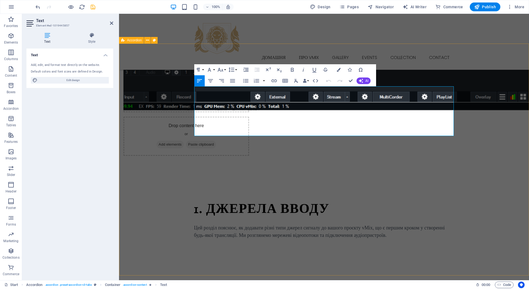
scroll to position [1074, 0]
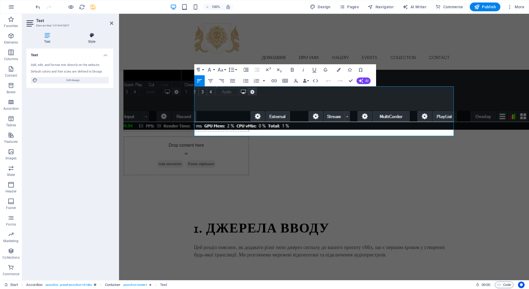
click at [93, 37] on icon at bounding box center [91, 36] width 43 height 6
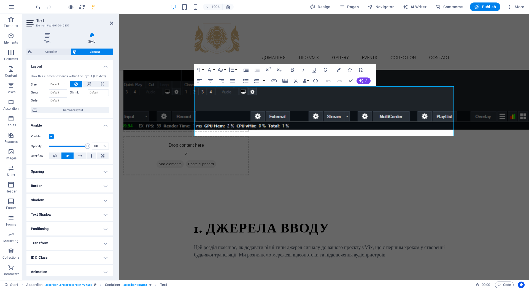
click at [51, 136] on label at bounding box center [51, 136] width 5 height 5
click at [0, 0] on input "Visible" at bounding box center [0, 0] width 0 height 0
click at [51, 136] on label at bounding box center [51, 136] width 5 height 5
click at [0, 0] on input "Visible" at bounding box center [0, 0] width 0 height 0
click at [72, 174] on h4 "Spacing" at bounding box center [69, 171] width 87 height 13
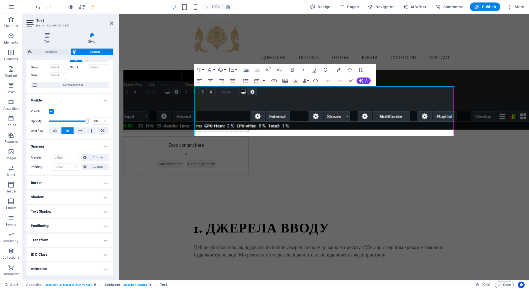
scroll to position [28, 0]
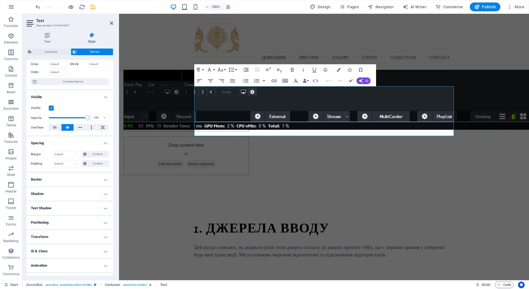
click at [71, 180] on h4 "Border" at bounding box center [69, 179] width 87 height 13
click at [72, 193] on span at bounding box center [72, 190] width 1 height 7
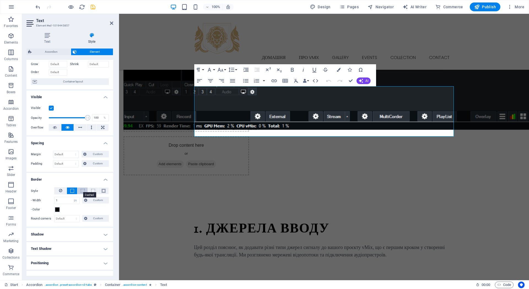
click at [81, 191] on span at bounding box center [83, 191] width 4 height 4
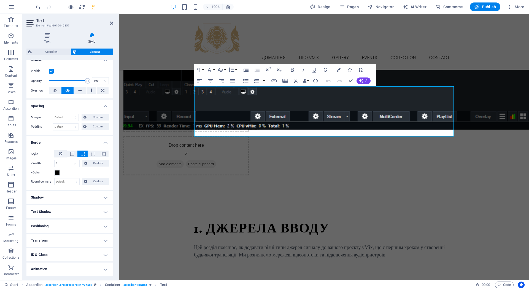
scroll to position [76, 0]
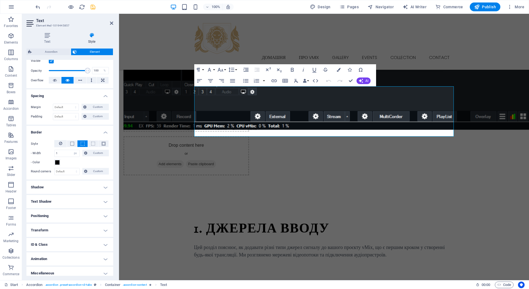
click at [70, 201] on h4 "Text Shadow" at bounding box center [69, 201] width 87 height 13
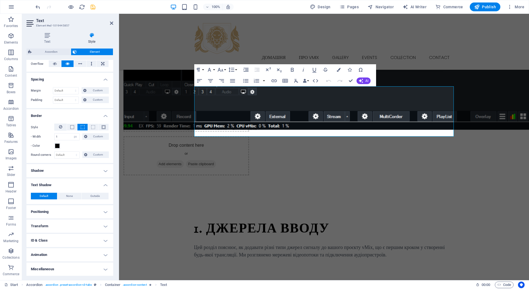
click at [68, 211] on h4 "Positioning" at bounding box center [69, 211] width 87 height 13
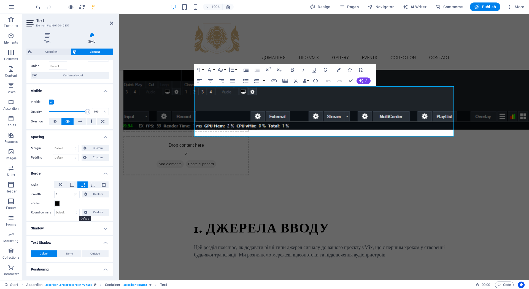
scroll to position [0, 0]
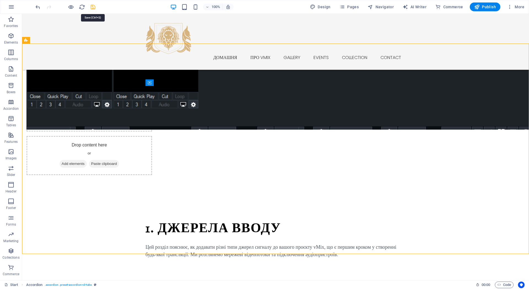
click at [91, 7] on icon "save" at bounding box center [93, 7] width 6 height 6
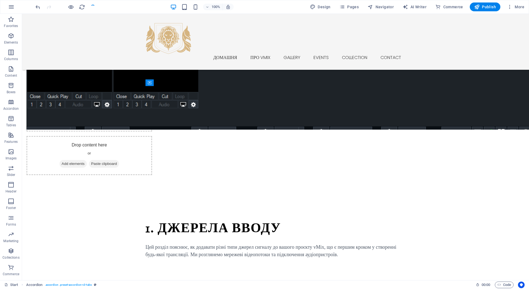
checkbox input "false"
click at [70, 7] on icon "button" at bounding box center [71, 7] width 6 height 6
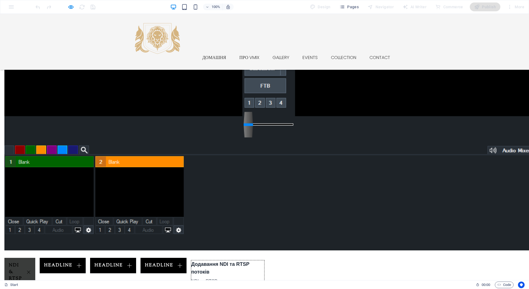
scroll to position [974, 0]
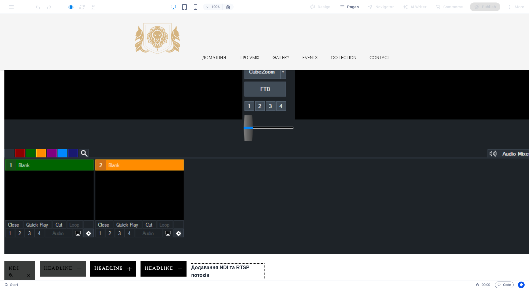
click at [86, 261] on link "Headline" at bounding box center [63, 268] width 46 height 15
click at [35, 261] on link "NDI & RTSP" at bounding box center [19, 275] width 31 height 29
click at [70, 8] on icon "button" at bounding box center [71, 7] width 6 height 6
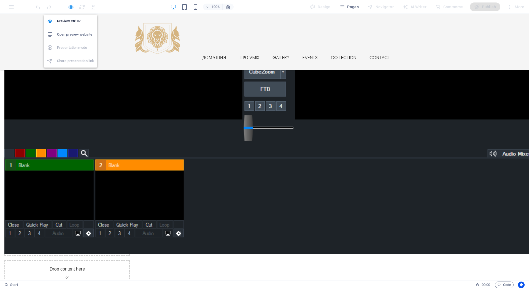
scroll to position [1048, 0]
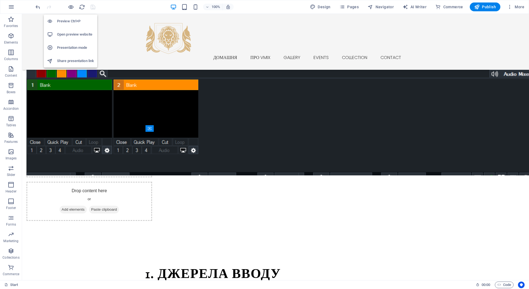
click at [67, 33] on h6 "Open preview website" at bounding box center [75, 34] width 37 height 7
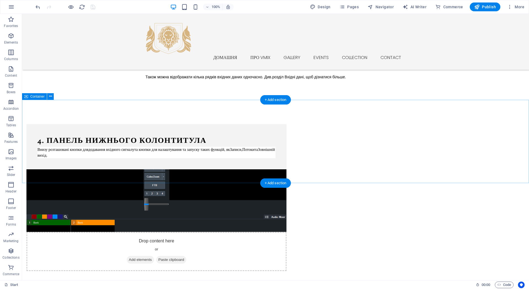
scroll to position [786, 0]
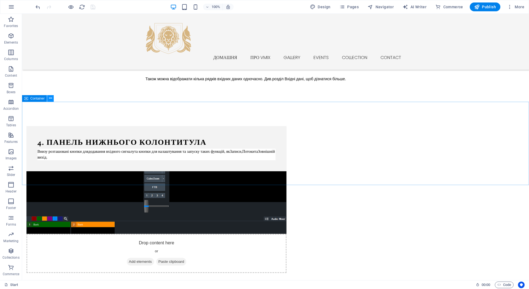
click at [51, 99] on icon at bounding box center [50, 98] width 3 height 6
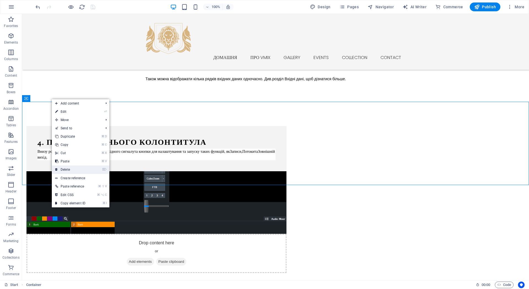
click at [71, 168] on link "⌦ Delete" at bounding box center [70, 169] width 37 height 8
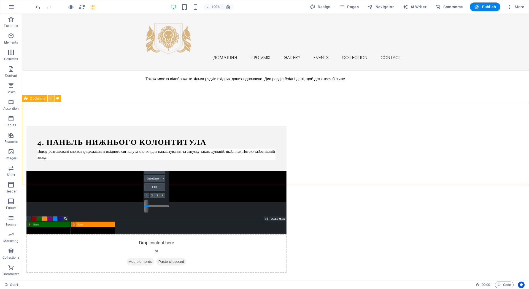
click at [50, 99] on icon at bounding box center [50, 98] width 3 height 6
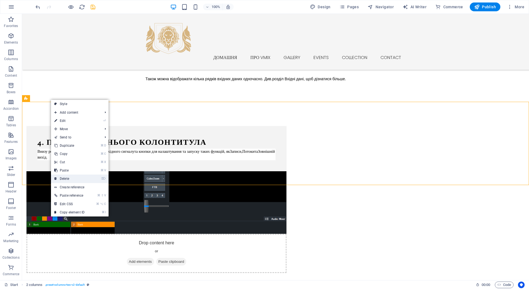
click at [67, 176] on link "⌦ Delete" at bounding box center [69, 178] width 37 height 8
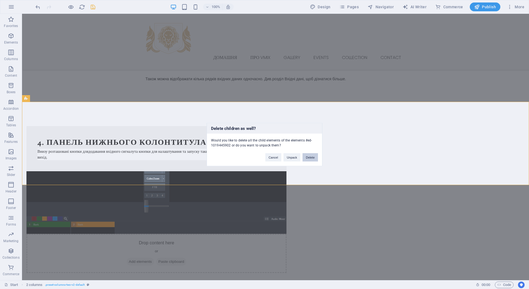
click at [310, 157] on button "Delete" at bounding box center [310, 157] width 15 height 8
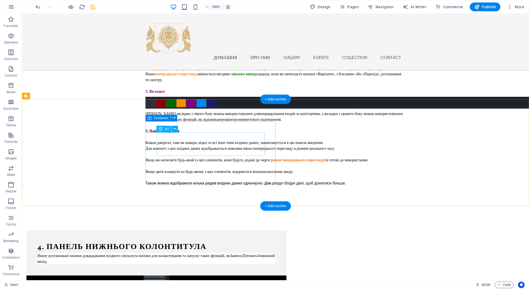
scroll to position [682, 0]
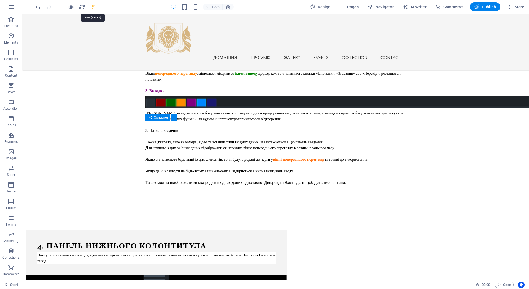
click at [93, 6] on icon "save" at bounding box center [93, 7] width 6 height 6
checkbox input "false"
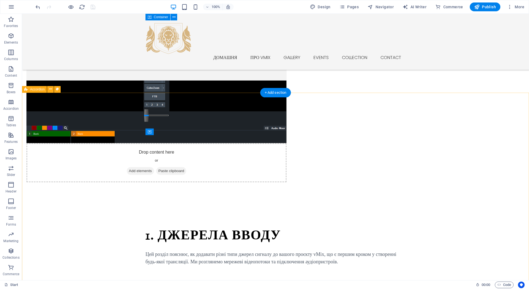
scroll to position [878, 0]
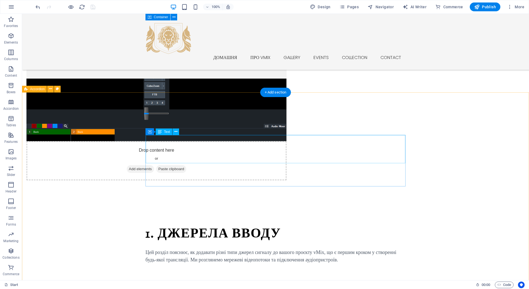
select select "px"
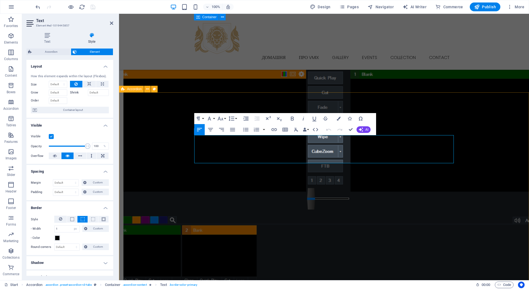
scroll to position [859, 0]
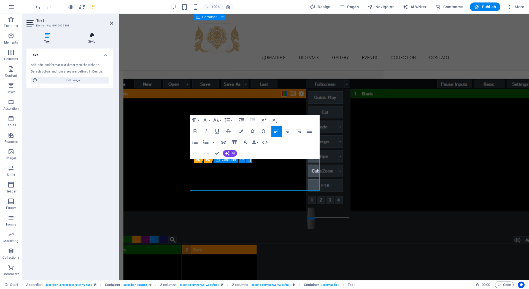
click at [93, 39] on h4 "Style" at bounding box center [91, 39] width 43 height 12
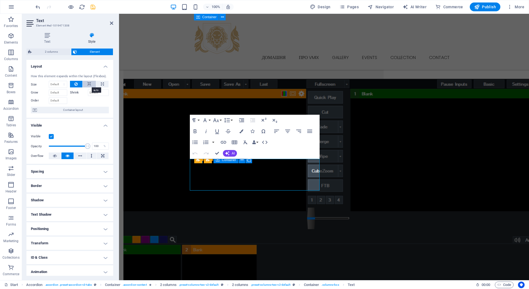
click at [89, 85] on icon at bounding box center [89, 84] width 4 height 7
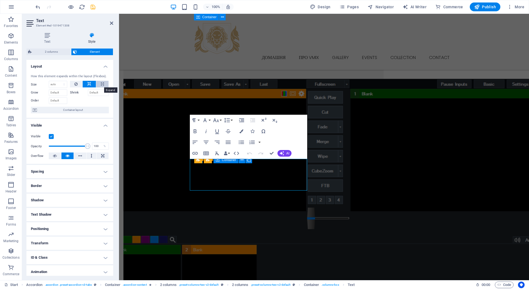
click at [101, 84] on icon at bounding box center [102, 84] width 3 height 7
type input "100"
select select "%"
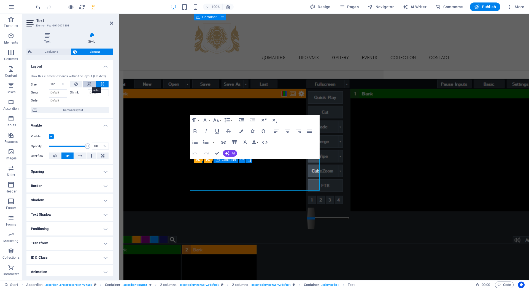
click at [87, 84] on icon at bounding box center [89, 84] width 4 height 7
select select "DISABLED_OPTION_VALUE"
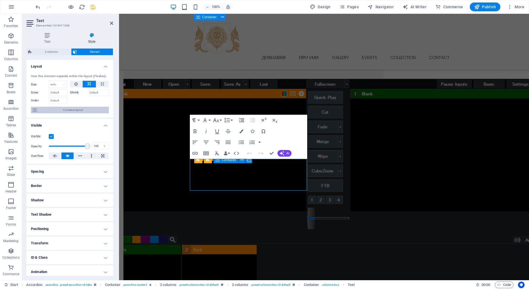
click at [61, 111] on span "Container layout" at bounding box center [73, 110] width 69 height 7
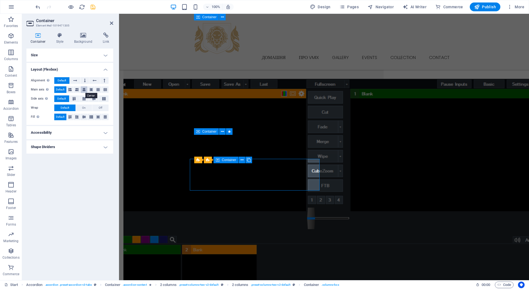
click at [86, 90] on icon at bounding box center [83, 89] width 3 height 7
click at [93, 98] on icon at bounding box center [94, 98] width 7 height 3
click at [84, 119] on button at bounding box center [84, 117] width 7 height 7
click at [91, 117] on icon at bounding box center [91, 116] width 7 height 3
click at [71, 118] on icon at bounding box center [70, 116] width 7 height 3
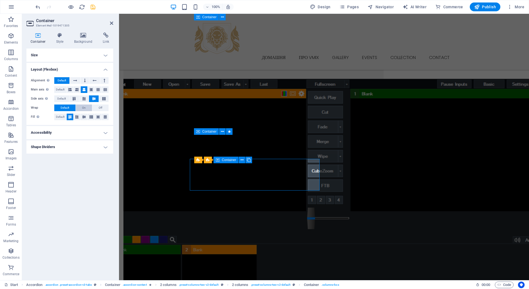
click at [86, 107] on button "On" at bounding box center [84, 107] width 16 height 7
click at [104, 98] on icon at bounding box center [104, 98] width 7 height 3
click at [72, 134] on h4 "Accessibility" at bounding box center [69, 132] width 87 height 13
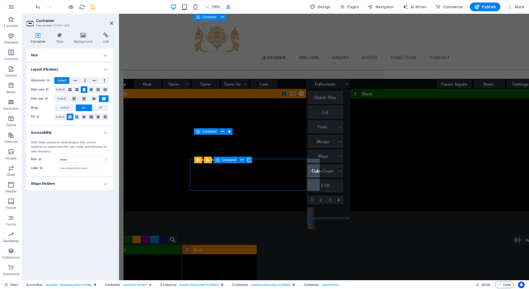
click at [79, 185] on h4 "Shape Dividers" at bounding box center [69, 183] width 87 height 13
click at [79, 158] on select "None Alert Article Banner Comment Complementary Dialog Footer Header Marquee Pr…" at bounding box center [83, 159] width 50 height 7
click at [58, 156] on select "None Alert Article Banner Comment Complementary Dialog Footer Header Marquee Pr…" at bounding box center [83, 159] width 50 height 7
click at [61, 38] on h4 "Style" at bounding box center [61, 39] width 18 height 12
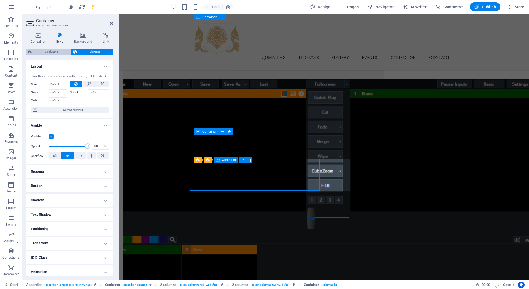
click at [53, 53] on span "2 columns" at bounding box center [51, 51] width 36 height 7
select select "rem"
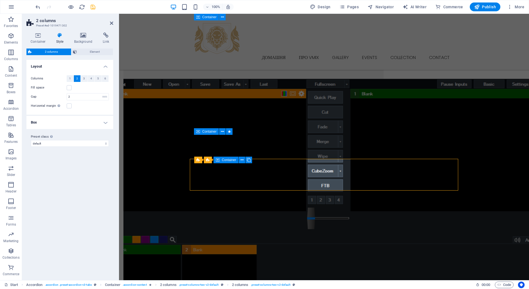
click at [72, 87] on div "Fill space" at bounding box center [70, 87] width 78 height 7
click at [71, 87] on label at bounding box center [69, 87] width 5 height 5
click at [0, 0] on input "Fill space" at bounding box center [0, 0] width 0 height 0
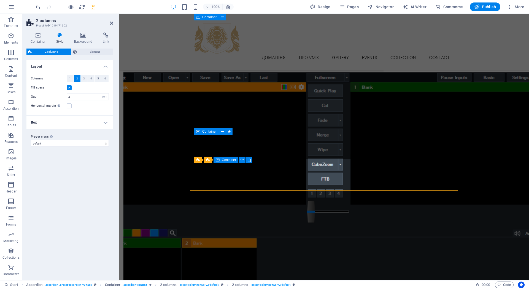
click at [71, 87] on label at bounding box center [69, 87] width 5 height 5
click at [0, 0] on input "Fill space" at bounding box center [0, 0] width 0 height 0
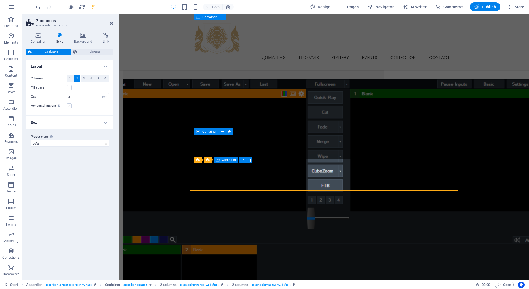
click at [67, 106] on label at bounding box center [69, 105] width 5 height 5
click at [0, 0] on input "Horizontal margin Only if the containers "Content width" is not set to "Default"" at bounding box center [0, 0] width 0 height 0
click at [67, 106] on label at bounding box center [69, 105] width 5 height 5
click at [0, 0] on input "Horizontal margin Only if the containers "Content width" is not set to "Default"" at bounding box center [0, 0] width 0 height 0
click at [69, 124] on h4 "Box" at bounding box center [69, 122] width 87 height 13
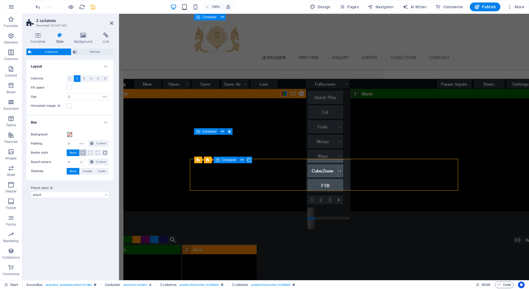
click at [83, 152] on span at bounding box center [83, 153] width 4 height 4
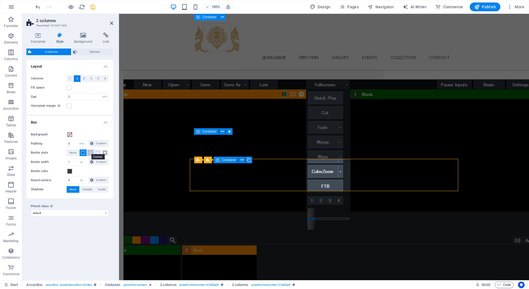
click at [90, 153] on span at bounding box center [90, 153] width 4 height 4
click at [98, 153] on span at bounding box center [98, 153] width 4 height 4
click at [70, 153] on span "None" at bounding box center [73, 152] width 7 height 7
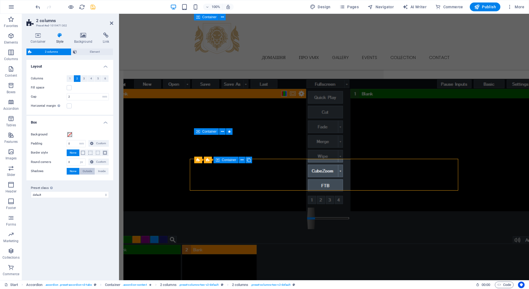
click at [86, 173] on span "Outside" at bounding box center [87, 171] width 9 height 7
type input "2"
type input "4"
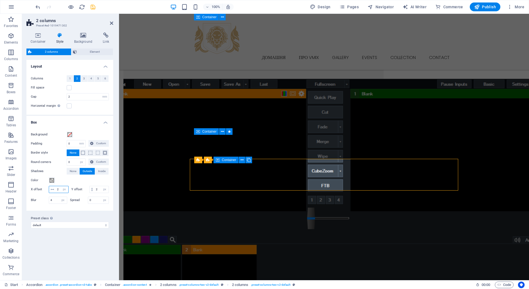
click at [68, 187] on input "2" at bounding box center [62, 189] width 13 height 7
click at [74, 170] on span "None" at bounding box center [73, 171] width 7 height 7
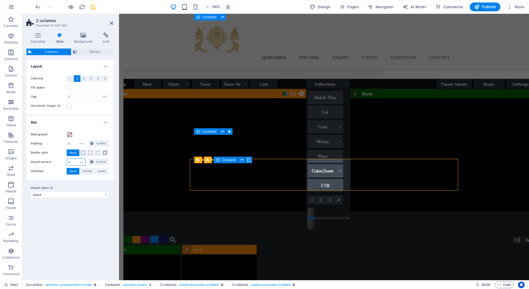
click at [73, 163] on input "0" at bounding box center [76, 162] width 18 height 7
type input "1"
click at [59, 147] on div "Background Padding 0 px rem % vw vh Custom Custom 0 px rem % vw vh 0 px rem % v…" at bounding box center [69, 153] width 89 height 55
click at [97, 143] on span "Custom" at bounding box center [101, 143] width 12 height 7
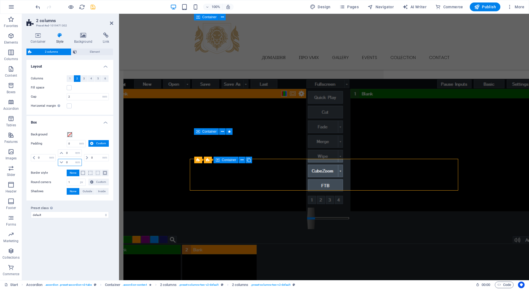
click at [66, 163] on input "0" at bounding box center [73, 162] width 17 height 7
click at [62, 163] on icon at bounding box center [61, 162] width 3 height 3
click at [61, 163] on icon at bounding box center [61, 162] width 3 height 3
click at [69, 162] on input "0" at bounding box center [73, 162] width 17 height 7
type input "1"
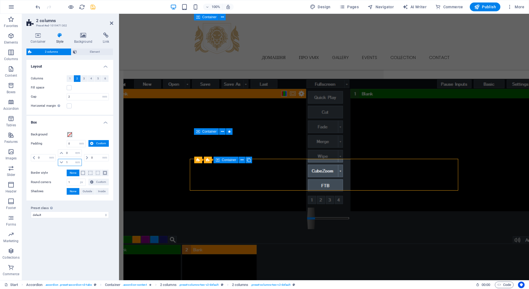
select select "DISABLED_OPTION_VALUE"
type input "2"
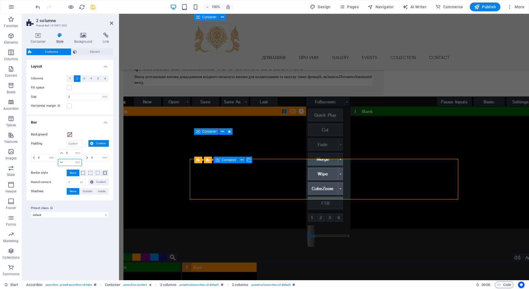
type input "3"
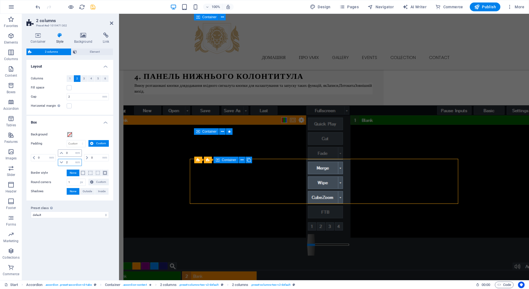
type input "2"
click at [69, 152] on input "0" at bounding box center [73, 153] width 17 height 7
type input "1"
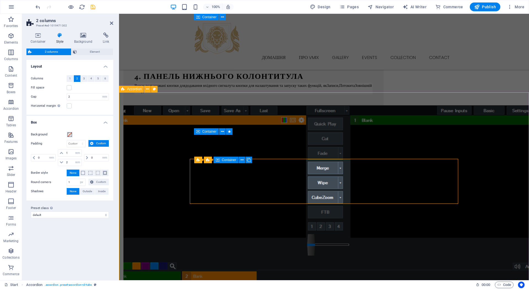
scroll to position [878, 0]
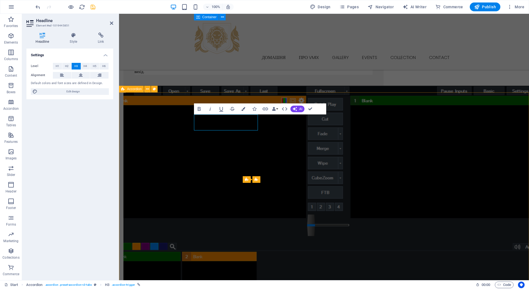
scroll to position [859, 0]
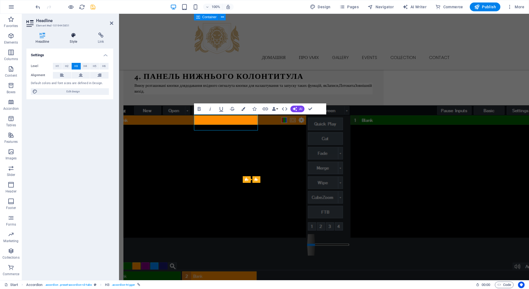
click at [75, 40] on h4 "Style" at bounding box center [75, 39] width 28 height 12
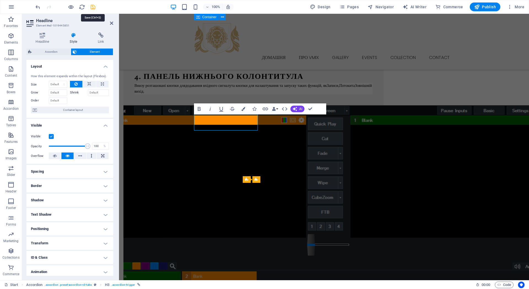
click at [93, 6] on icon "save" at bounding box center [93, 7] width 6 height 6
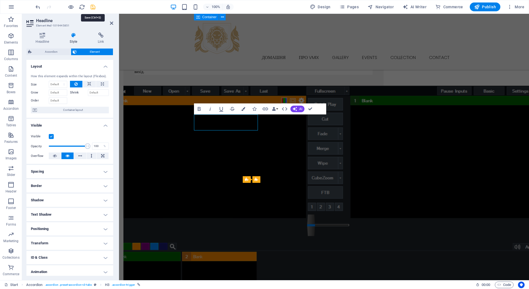
checkbox input "false"
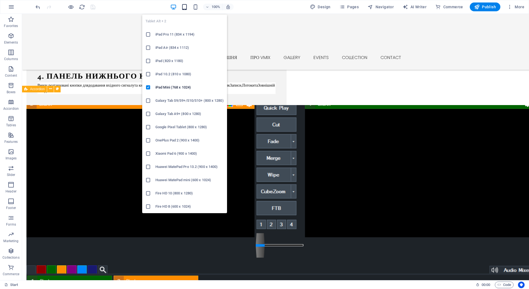
click at [187, 7] on icon "button" at bounding box center [184, 7] width 6 height 6
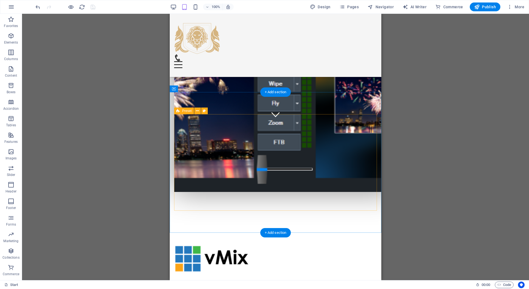
scroll to position [153, 0]
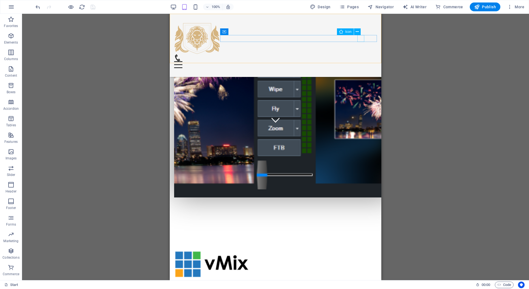
click at [361, 54] on figure at bounding box center [273, 57] width 198 height 7
select select "xMidYMid"
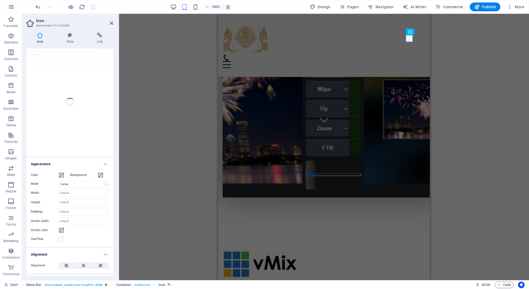
scroll to position [0, 0]
click at [112, 22] on icon at bounding box center [111, 23] width 3 height 4
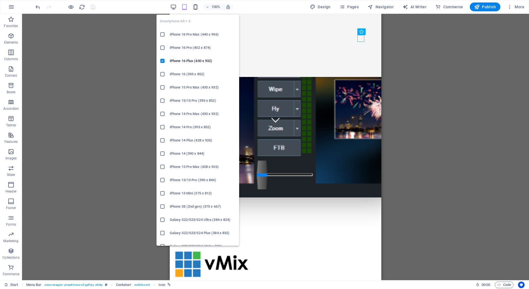
click at [197, 7] on icon "button" at bounding box center [195, 7] width 6 height 6
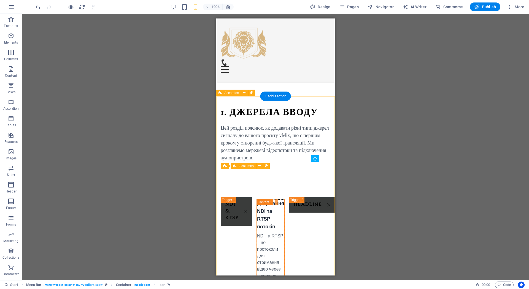
scroll to position [1122, 0]
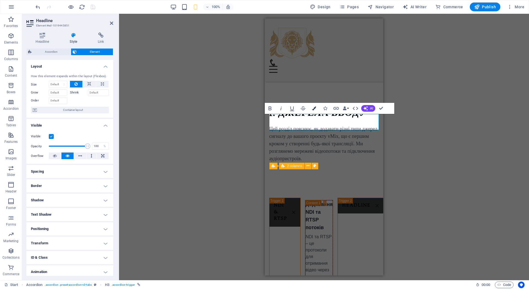
click at [314, 107] on icon "button" at bounding box center [314, 108] width 4 height 4
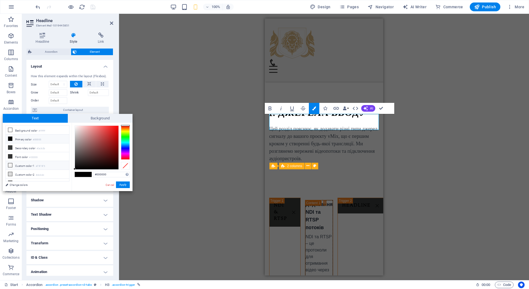
scroll to position [24, 0]
click at [19, 166] on li "Custom color 4 #c3c3c3" at bounding box center [37, 167] width 63 height 9
type input "#c3c3c3"
click at [125, 187] on button "Apply" at bounding box center [123, 184] width 14 height 7
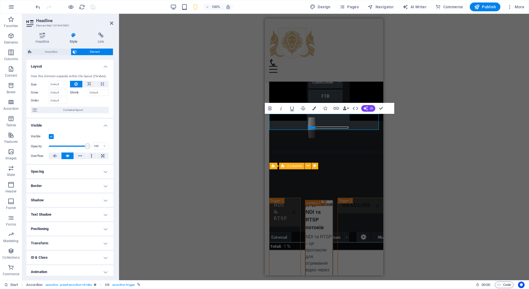
click at [187, 187] on div "Menu Bar Banner Container Banner Logo Container Image Preset Menu Text Containe…" at bounding box center [324, 147] width 410 height 266
click at [209, 166] on div "Menu Bar Banner Container Banner Logo Container Image Preset Menu Text Containe…" at bounding box center [324, 147] width 410 height 266
click at [239, 134] on div "Menu Bar Banner Container Banner Logo Container Image Preset Menu Text Containe…" at bounding box center [324, 147] width 410 height 266
click at [112, 24] on icon at bounding box center [111, 23] width 3 height 4
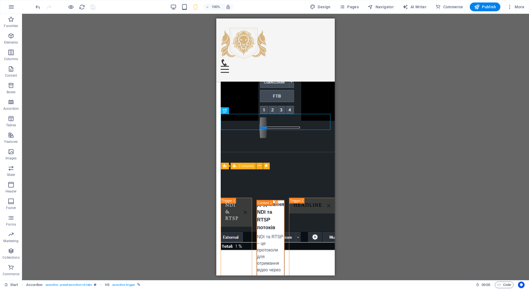
click at [177, 98] on div "Menu Bar Banner Container Banner Logo Container Image Preset Menu Text Containe…" at bounding box center [275, 147] width 507 height 266
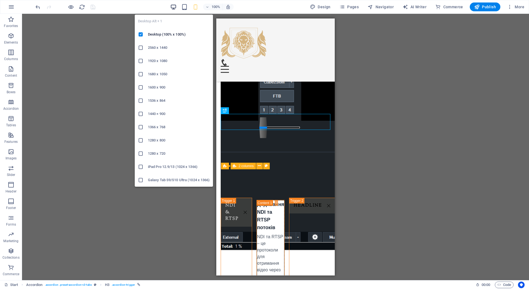
click at [174, 7] on icon "button" at bounding box center [173, 7] width 6 height 6
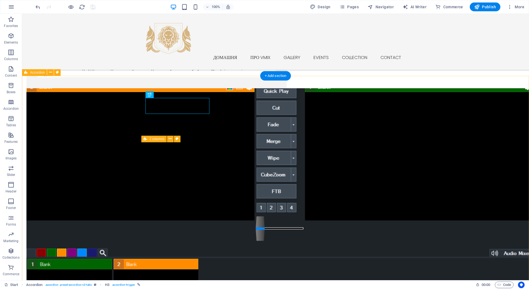
scroll to position [890, 0]
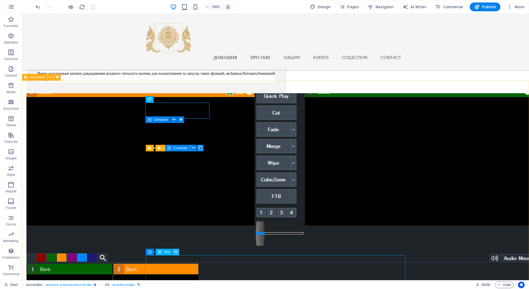
click at [176, 252] on icon at bounding box center [175, 252] width 3 height 6
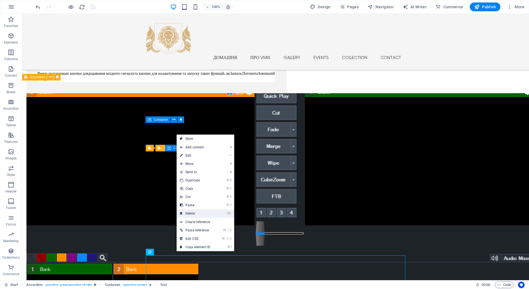
click at [188, 214] on link "⌦ Delete" at bounding box center [195, 213] width 37 height 8
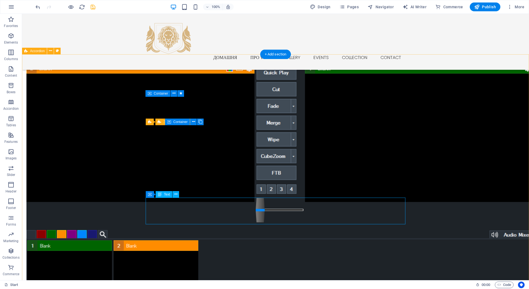
scroll to position [927, 0]
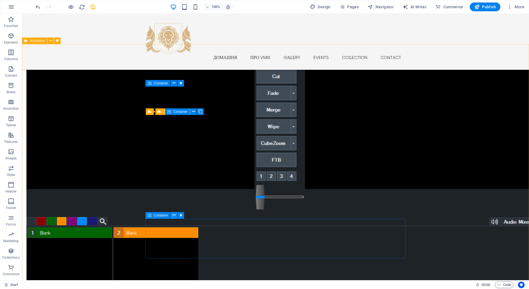
click at [174, 216] on icon at bounding box center [173, 215] width 3 height 6
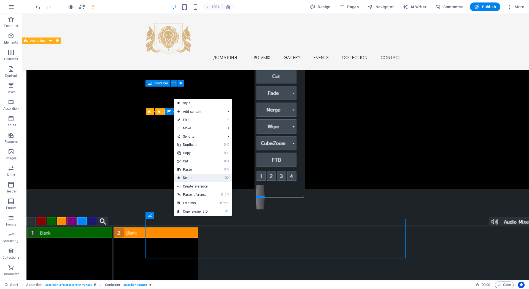
click at [196, 180] on link "⌦ Delete" at bounding box center [192, 178] width 37 height 8
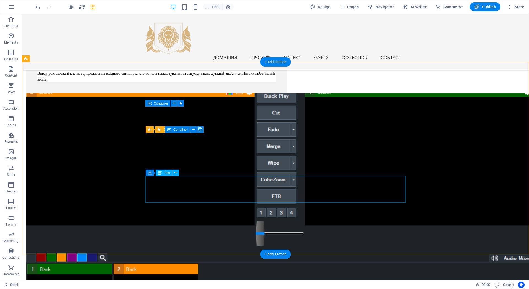
scroll to position [890, 0]
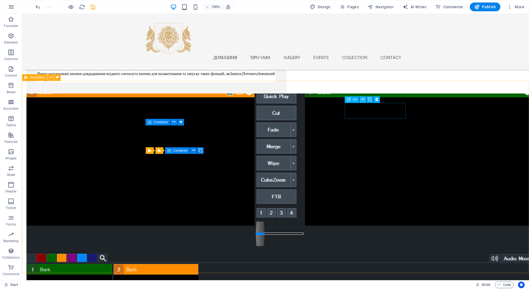
click at [362, 99] on icon at bounding box center [363, 99] width 3 height 6
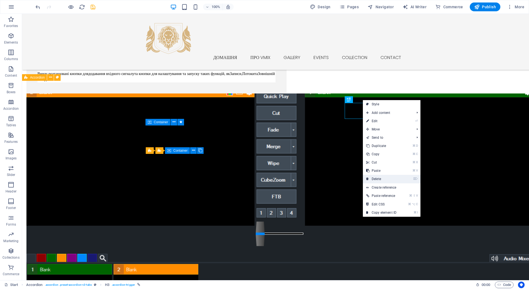
click at [373, 179] on link "⌦ Delete" at bounding box center [381, 179] width 37 height 8
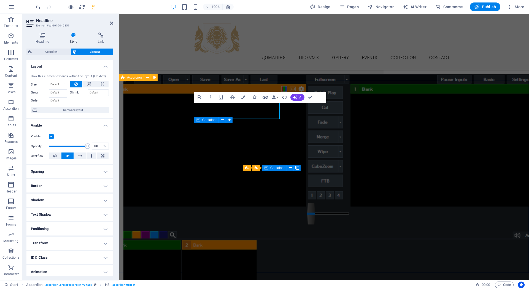
scroll to position [870, 0]
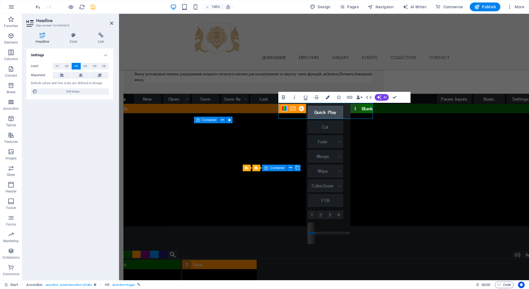
click at [329, 96] on icon "button" at bounding box center [328, 97] width 4 height 4
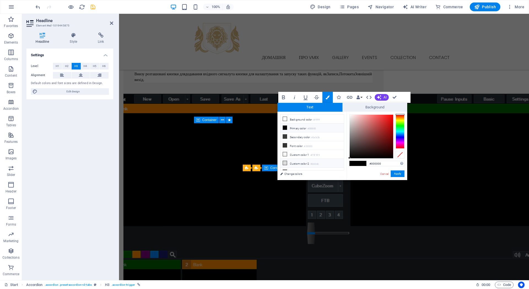
scroll to position [24, 0]
click at [293, 139] on li "Custom color 2 #dcdcdc" at bounding box center [312, 139] width 63 height 9
type input "#dcdcdc"
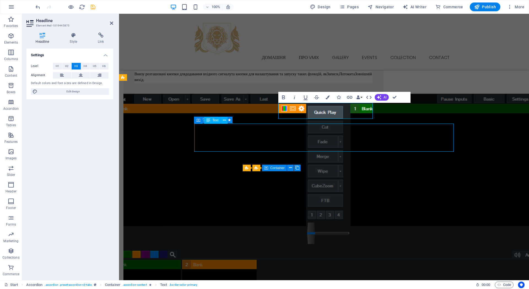
scroll to position [890, 0]
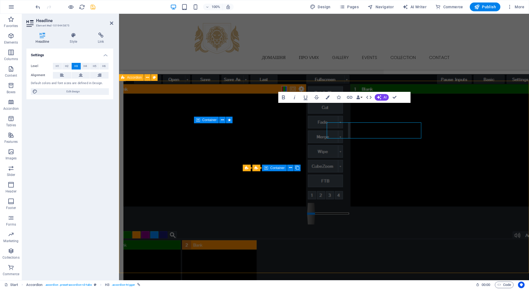
scroll to position [870, 0]
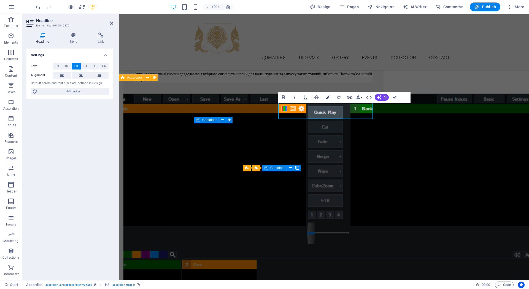
click at [327, 97] on icon "button" at bounding box center [328, 97] width 4 height 4
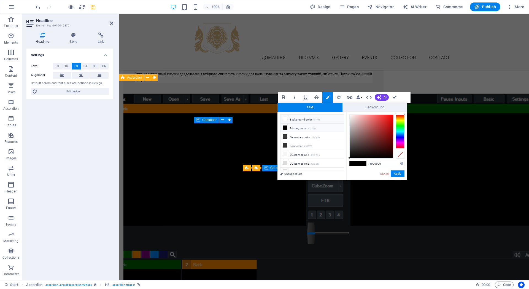
click at [283, 118] on icon at bounding box center [285, 119] width 4 height 4
type input "#ffffff"
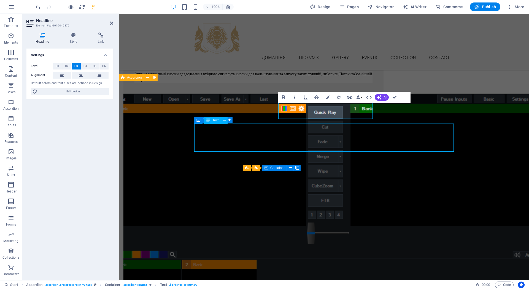
scroll to position [890, 0]
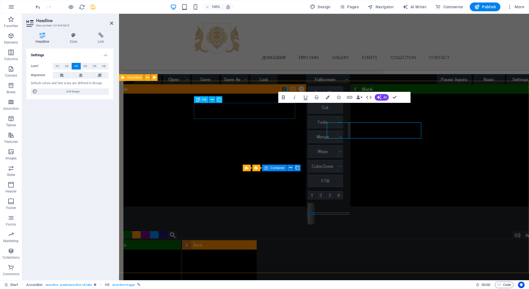
scroll to position [870, 0]
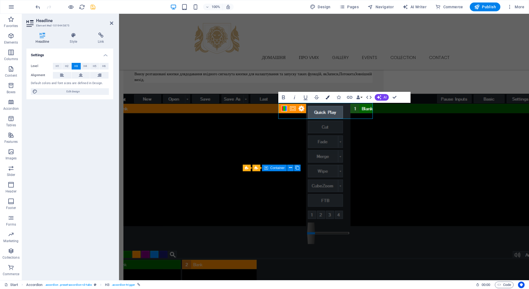
click at [328, 98] on icon "button" at bounding box center [328, 97] width 4 height 4
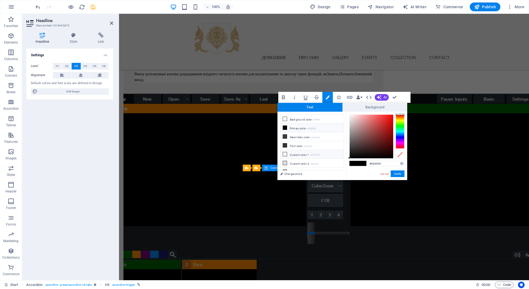
scroll to position [24, 0]
click at [285, 159] on span at bounding box center [285, 156] width 4 height 4
type input "#c3c3c3"
click at [396, 173] on button "Apply" at bounding box center [398, 173] width 14 height 7
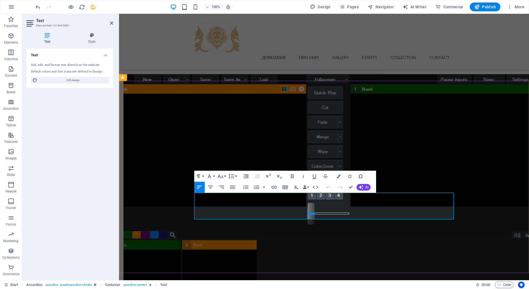
scroll to position [870, 0]
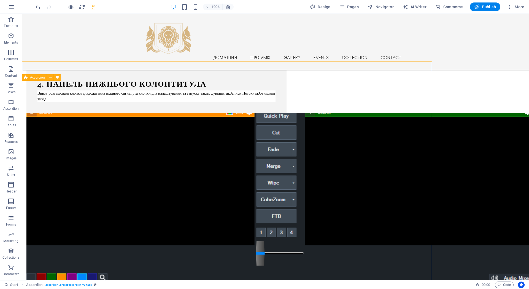
scroll to position [890, 0]
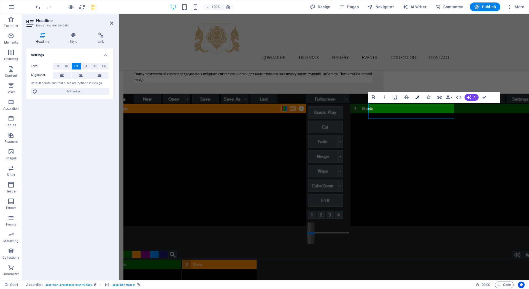
click at [417, 96] on icon "button" at bounding box center [418, 97] width 4 height 4
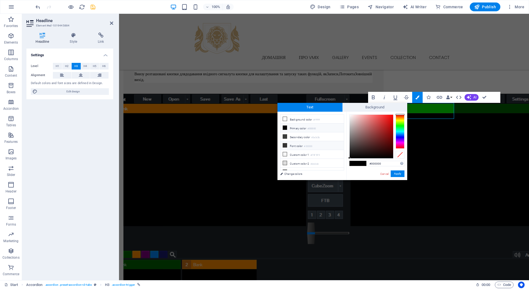
scroll to position [24, 0]
click at [285, 156] on icon at bounding box center [285, 157] width 4 height 4
type input "#c3c3c3"
click at [398, 172] on button "Apply" at bounding box center [398, 173] width 14 height 7
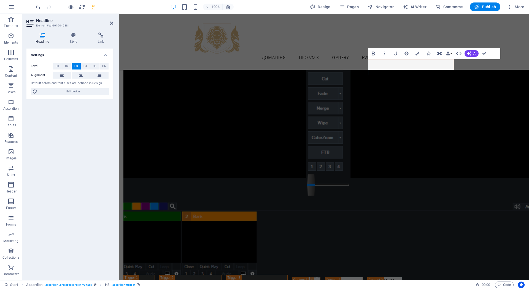
scroll to position [924, 0]
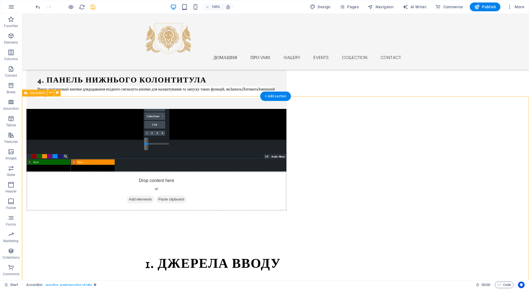
scroll to position [873, 0]
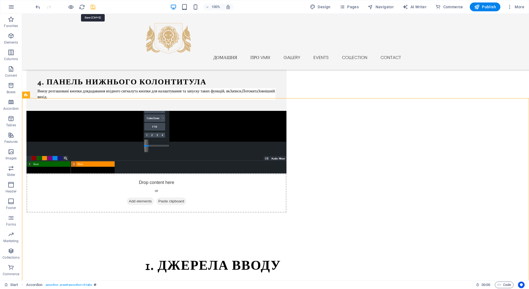
click at [92, 6] on icon "save" at bounding box center [93, 7] width 6 height 6
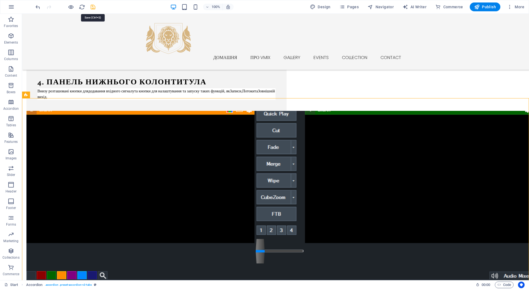
checkbox input "false"
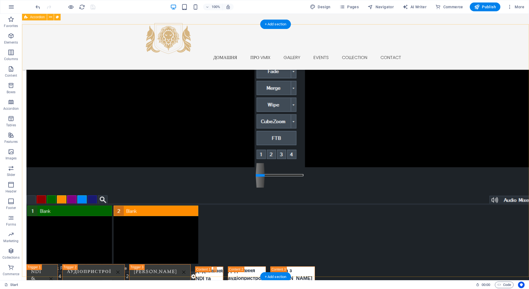
scroll to position [947, 0]
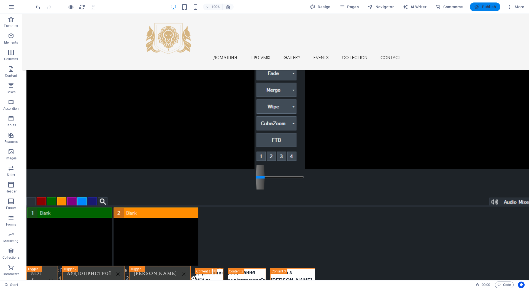
click at [485, 8] on span "Publish" at bounding box center [485, 7] width 22 height 6
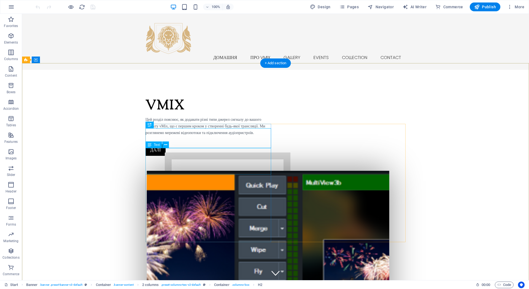
click at [178, 136] on div "Цей розділ пояснює, як додавати різні типи джерел сигналу до вашого проєкту vMi…" at bounding box center [208, 126] width 126 height 20
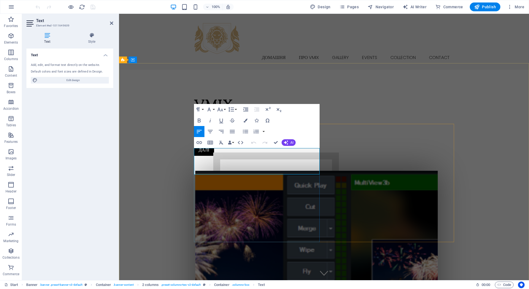
click at [213, 135] on span "Цей розділ пояснює, як додавати різні типи джерел сигналу до вашого проєкту vMi…" at bounding box center [254, 125] width 120 height 17
click at [222, 110] on icon "button" at bounding box center [220, 109] width 6 height 4
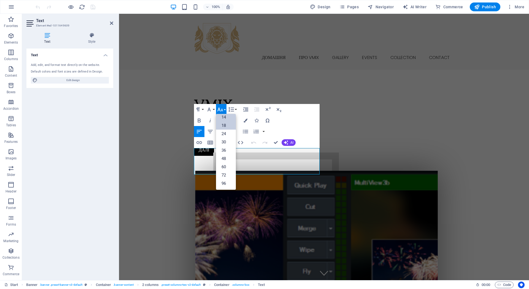
click at [227, 127] on link "18" at bounding box center [226, 125] width 20 height 8
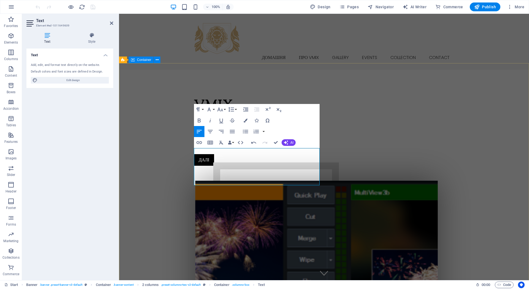
click at [172, 157] on div "vMIX Цей розділ пояснює, як додавати різні типи джерел сигналу до вашого проєкт…" at bounding box center [324, 239] width 410 height 338
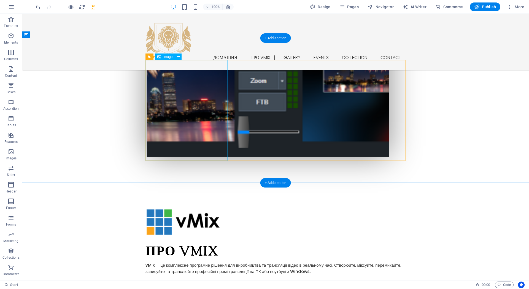
scroll to position [214, 0]
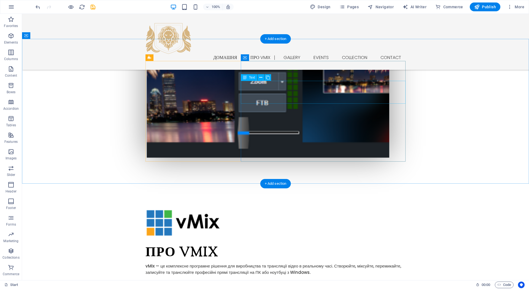
click at [263, 263] on div "vMix — це комплексне програмне рішення для виробництва та трансляції відео в ре…" at bounding box center [275, 269] width 260 height 12
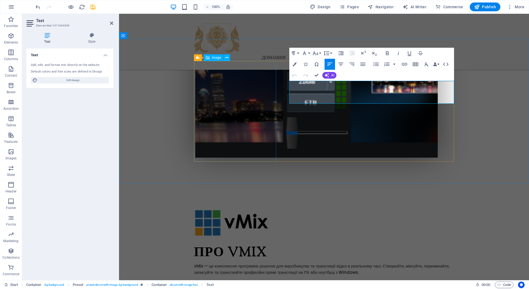
click at [263, 209] on figure at bounding box center [235, 223] width 82 height 28
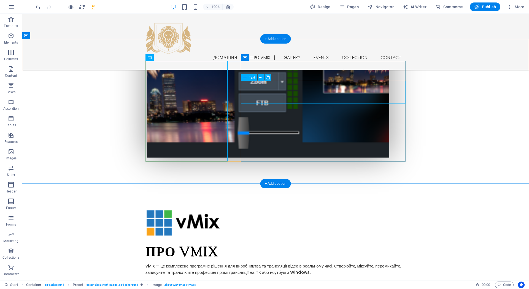
click at [282, 263] on div "vMix — це комплексне програмне рішення для виробництва та трансляції відео в ре…" at bounding box center [275, 269] width 260 height 12
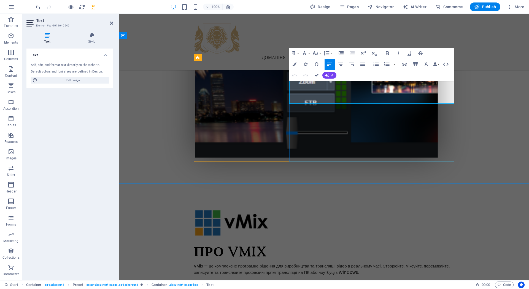
click at [307, 263] on p "vMix — це комплексне програмне рішення для виробництва та трансляції відео в ре…" at bounding box center [324, 269] width 260 height 12
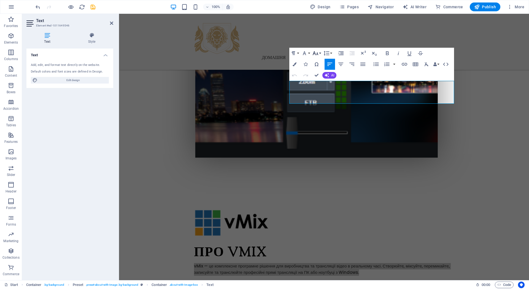
click at [314, 54] on icon "button" at bounding box center [315, 53] width 6 height 4
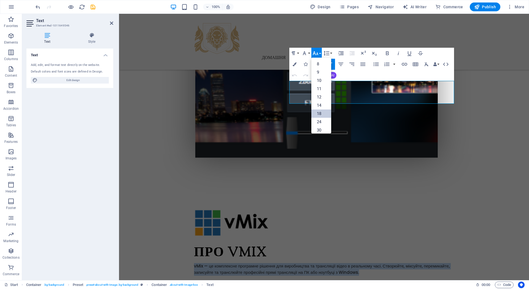
click at [321, 112] on link "18" at bounding box center [321, 113] width 20 height 8
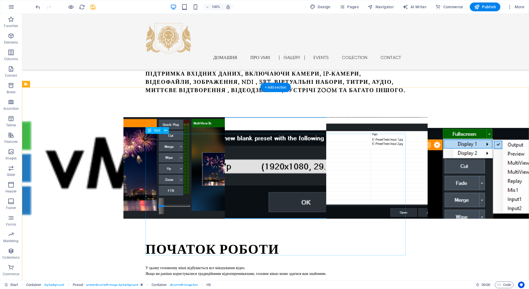
scroll to position [435, 0]
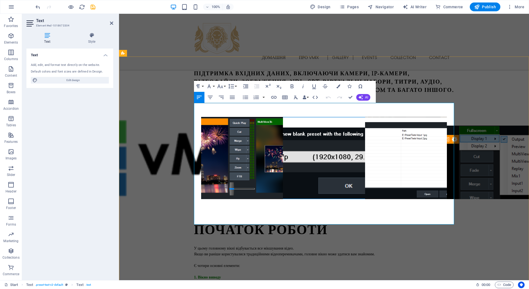
click at [241, 268] on p at bounding box center [324, 271] width 260 height 6
click at [239, 263] on span "Є чотири основні елементи:" at bounding box center [217, 265] width 46 height 4
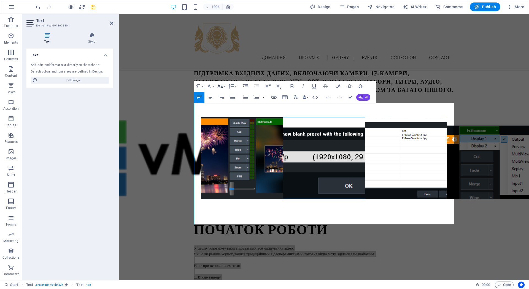
click at [220, 88] on icon "button" at bounding box center [220, 86] width 6 height 4
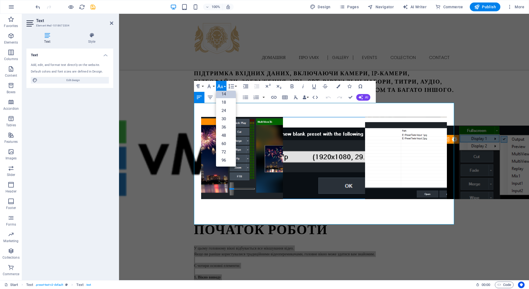
scroll to position [44, 0]
click at [228, 103] on link "18" at bounding box center [226, 102] width 20 height 8
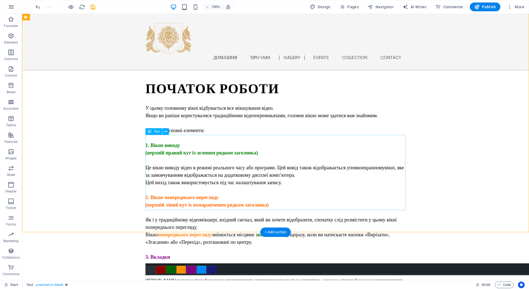
scroll to position [596, 0]
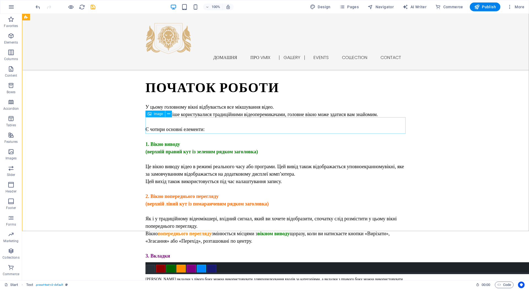
click at [174, 112] on div "Image" at bounding box center [160, 113] width 30 height 7
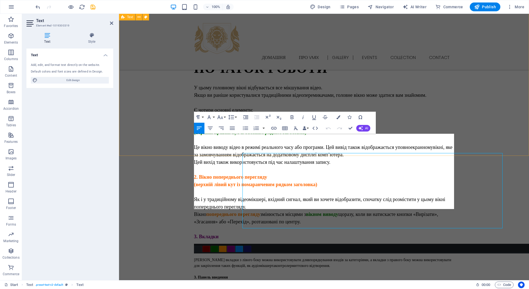
scroll to position [576, 0]
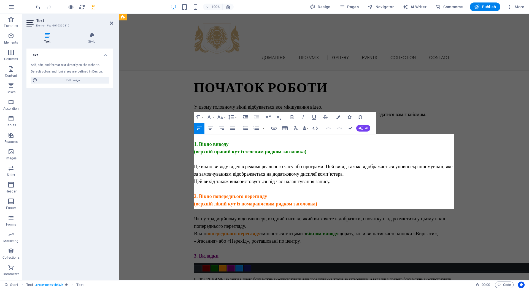
click at [229, 277] on span ", а вкладки з правого боку можна використовувати для закріплення таких функцій,…" at bounding box center [322, 282] width 257 height 10
click at [221, 118] on icon "button" at bounding box center [220, 117] width 6 height 4
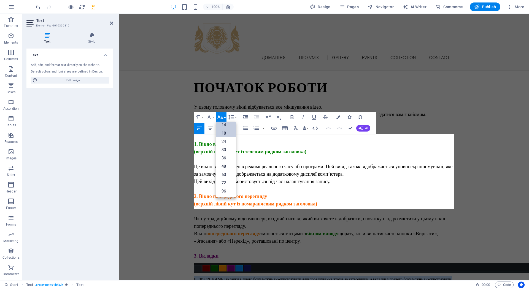
click at [228, 133] on link "18" at bounding box center [226, 133] width 20 height 8
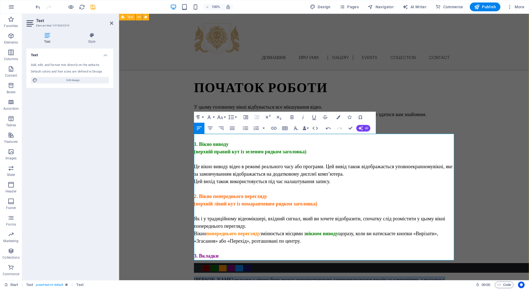
click at [180, 169] on div "Початок роботи У цьому головному вікні відбувається все мікшування відео. Якщо …" at bounding box center [324, 229] width 410 height 345
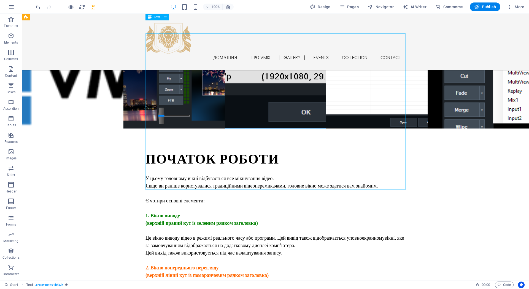
scroll to position [523, 0]
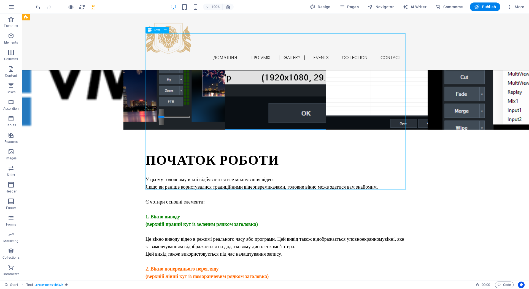
click at [164, 185] on div "У цьому головному вікні відбувається все мікшування відео. Якщо ви раніше корис…" at bounding box center [275, 254] width 260 height 156
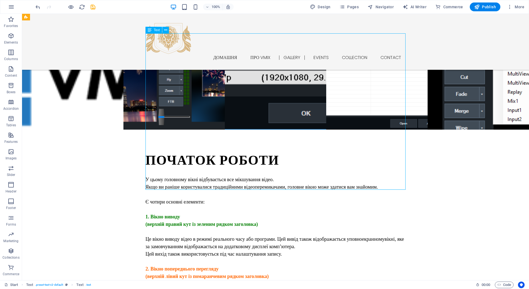
click at [164, 185] on div "У цьому головному вікні відбувається все мікшування відео. Якщо ви раніше корис…" at bounding box center [275, 254] width 260 height 156
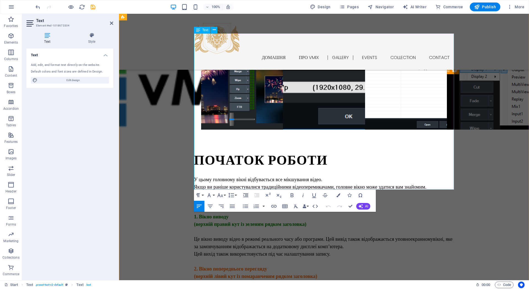
click at [222, 193] on icon "button" at bounding box center [220, 195] width 7 height 7
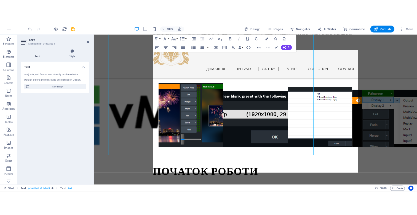
scroll to position [454, 0]
